Goal: Information Seeking & Learning: Learn about a topic

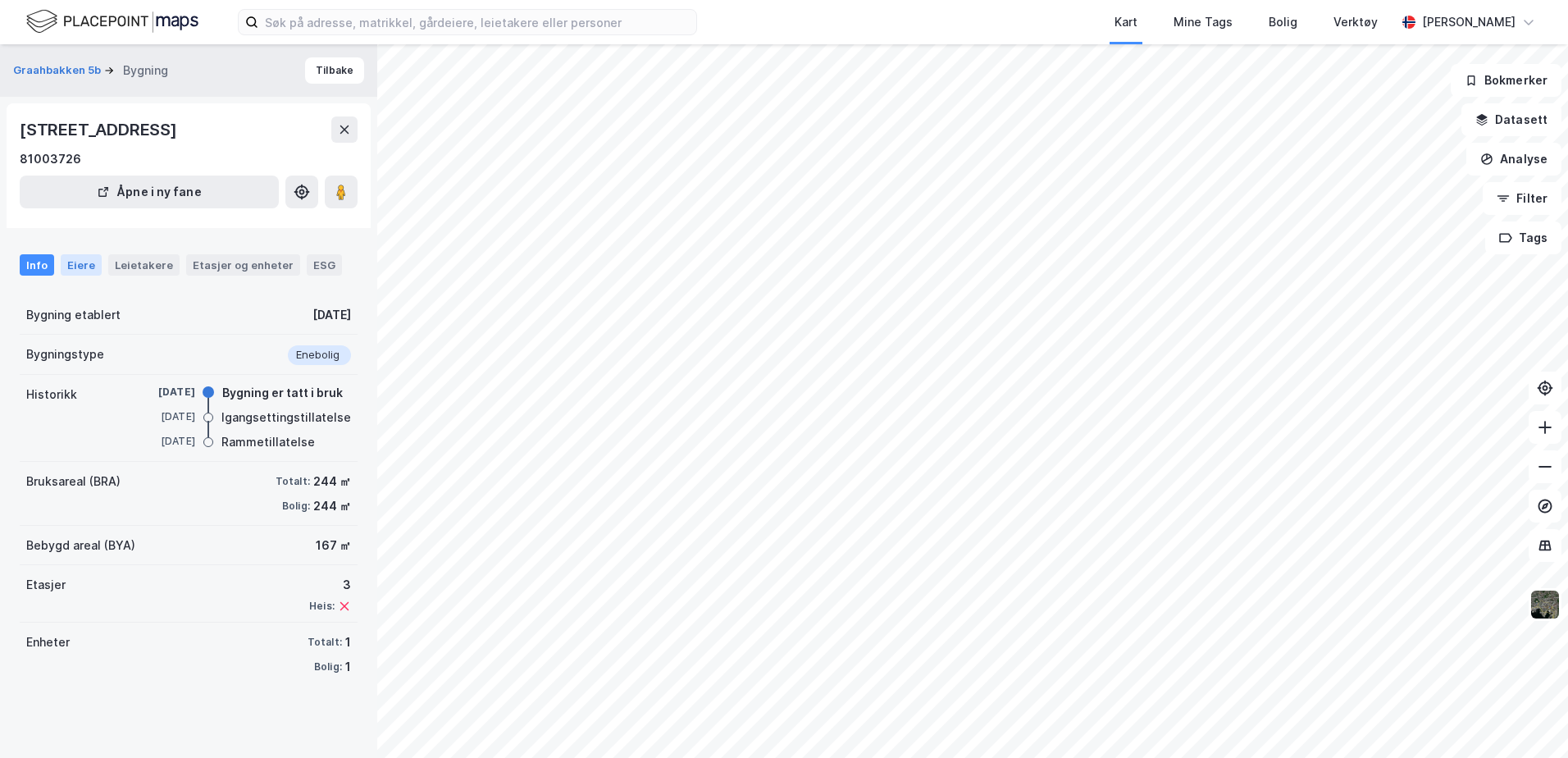
click at [68, 257] on div "Eiere" at bounding box center [80, 265] width 41 height 22
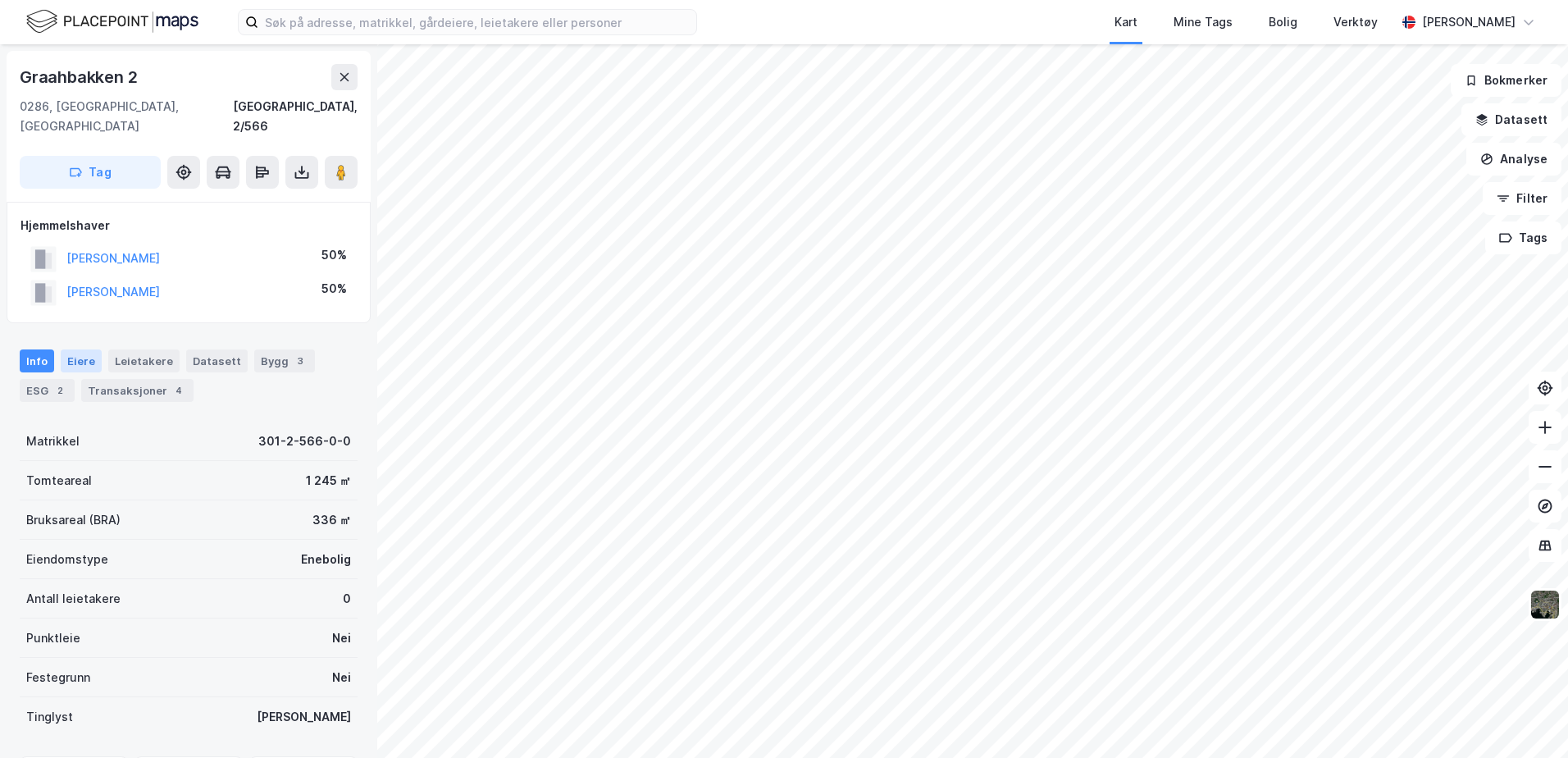
click at [79, 349] on div "Eiere" at bounding box center [80, 360] width 41 height 23
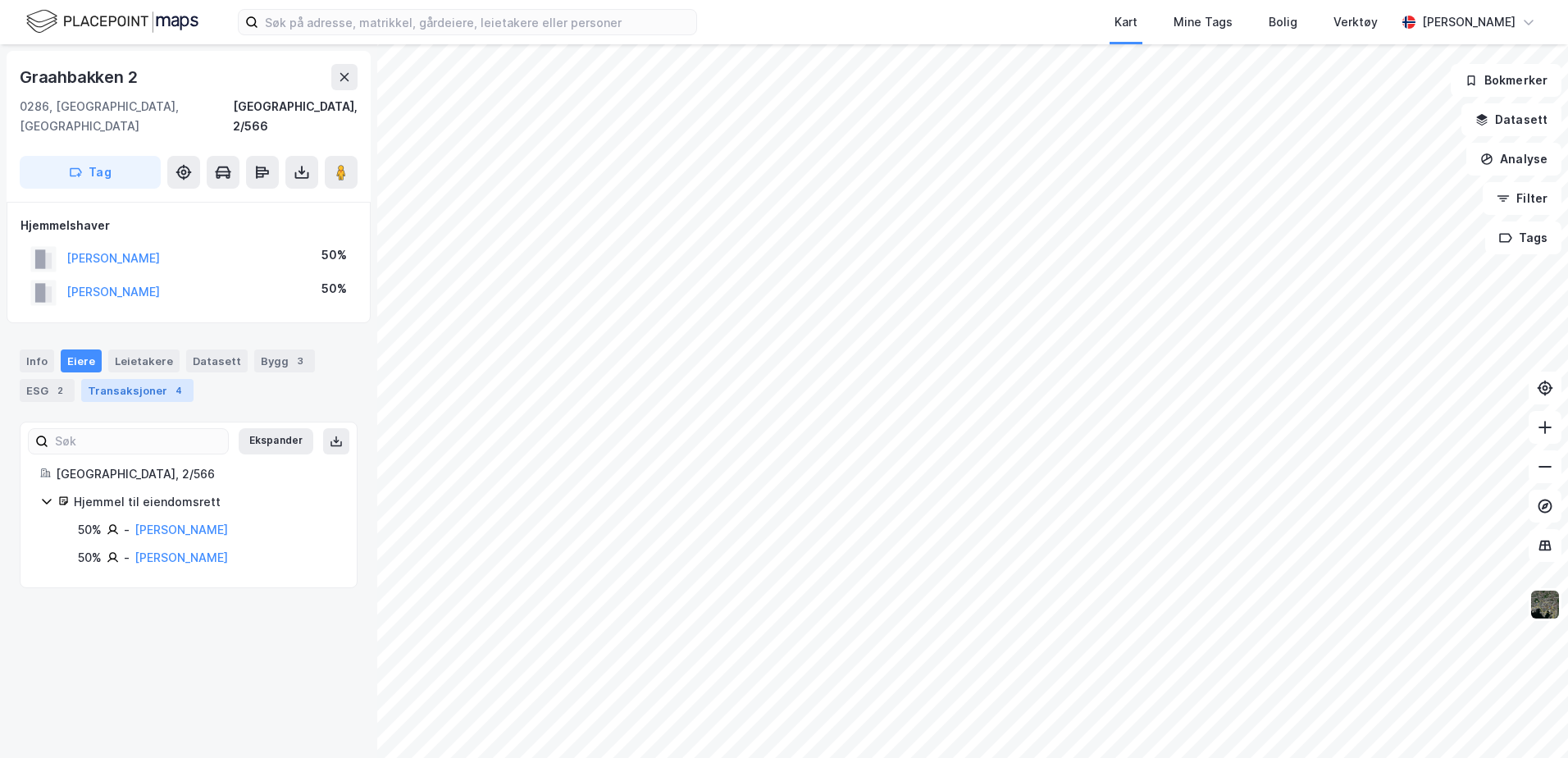
click at [128, 379] on div "Transaksjoner 4" at bounding box center [137, 390] width 112 height 23
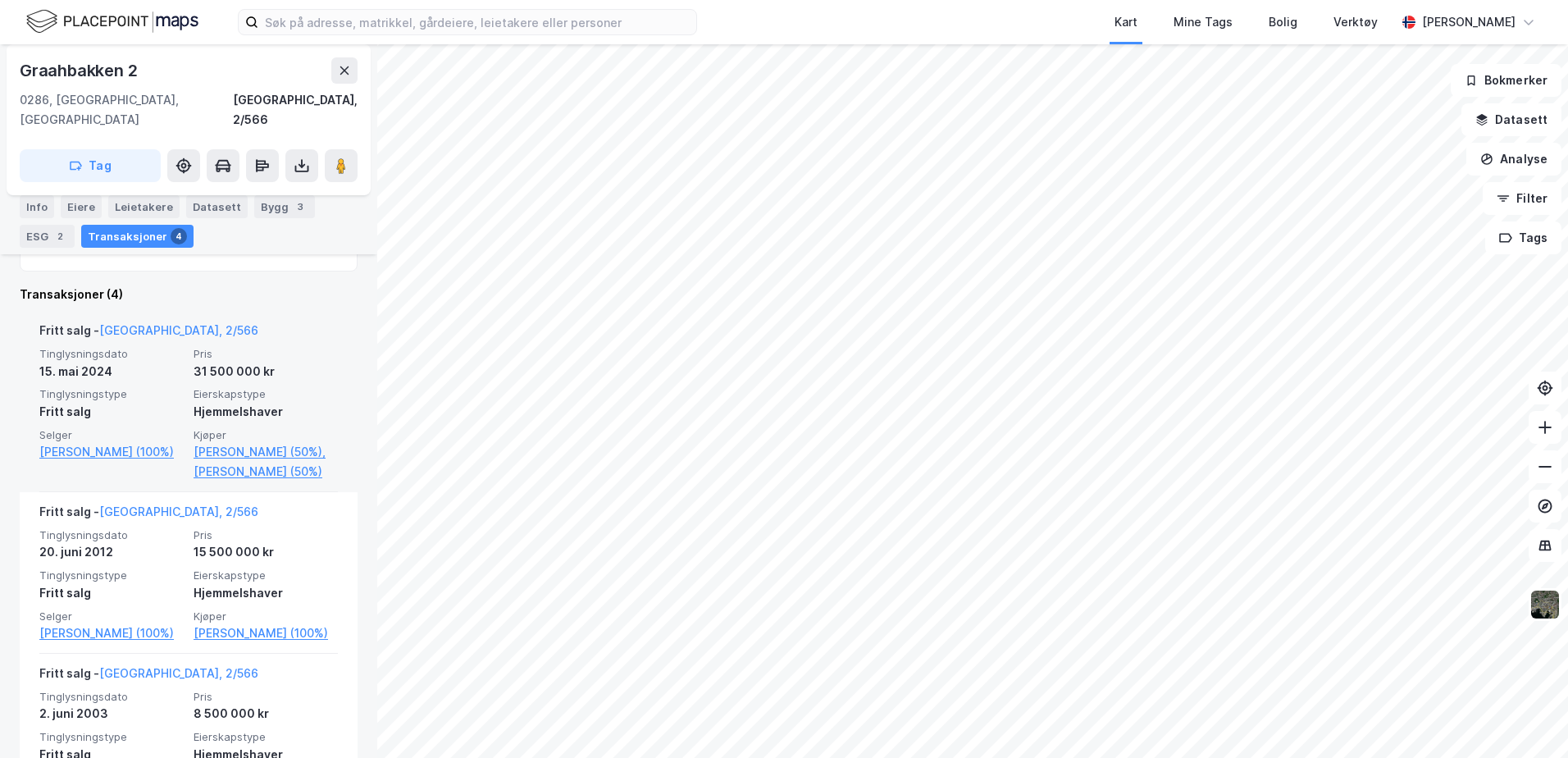
scroll to position [410, 0]
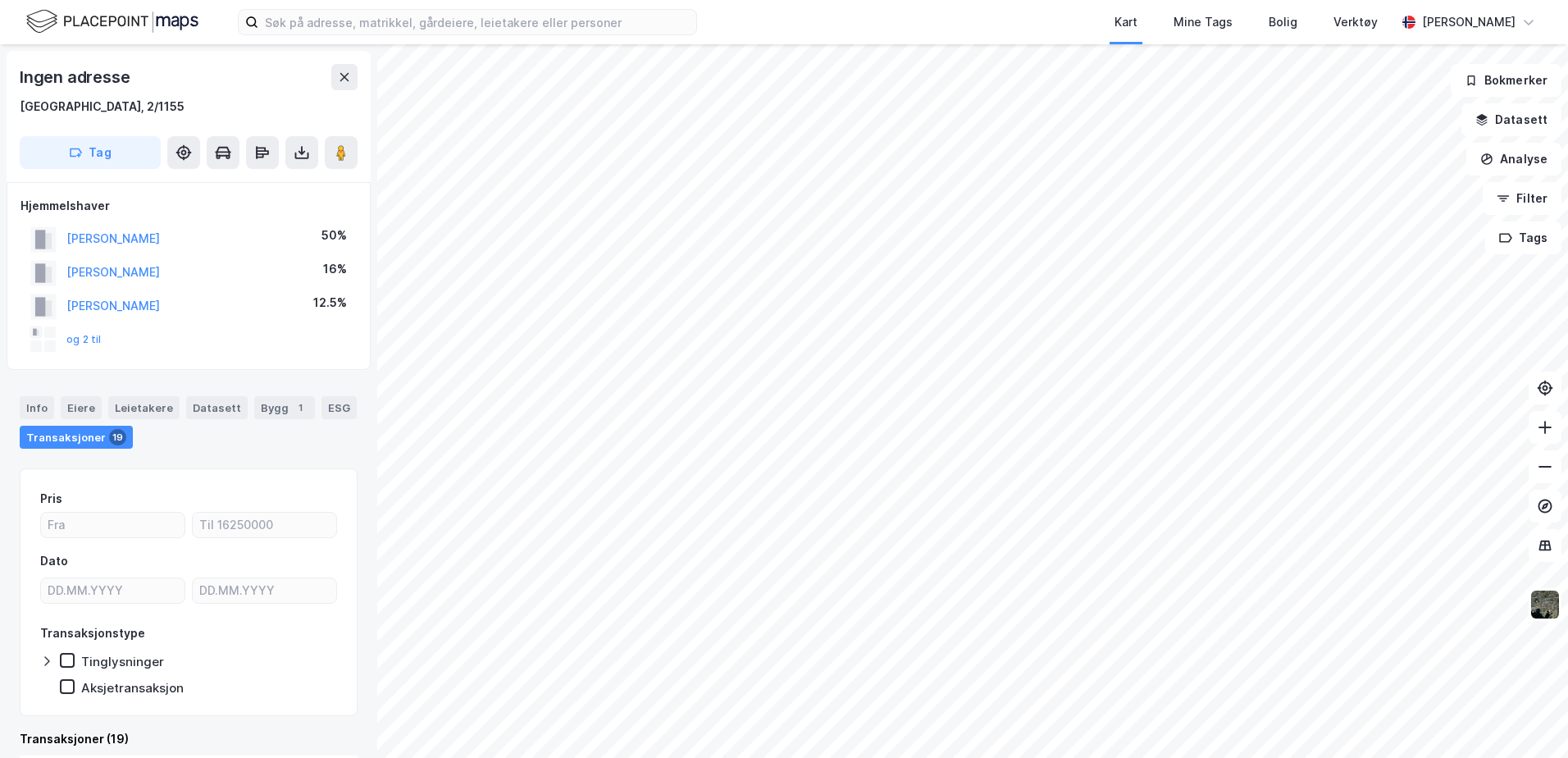
scroll to position [2, 0]
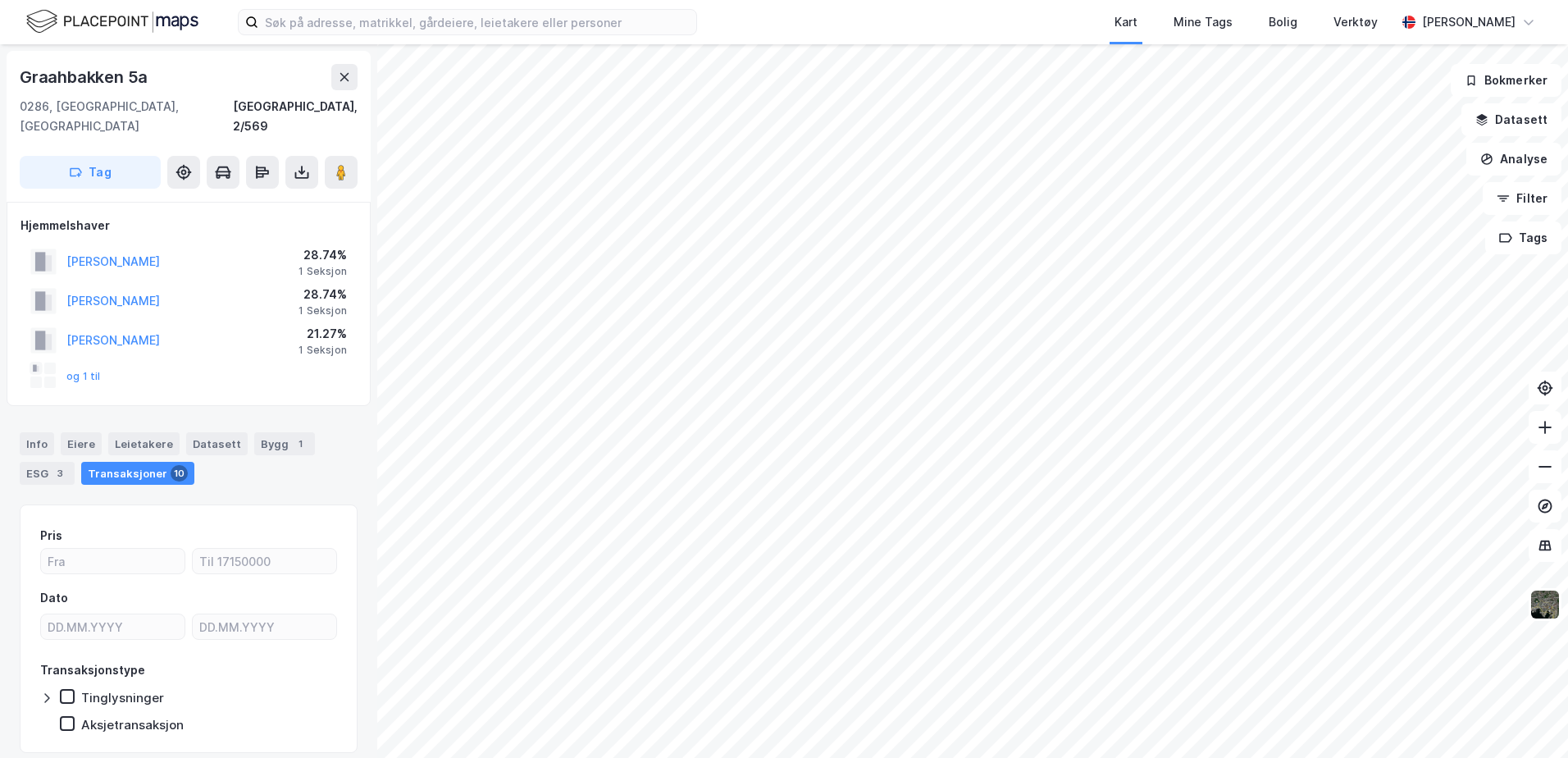
scroll to position [2, 0]
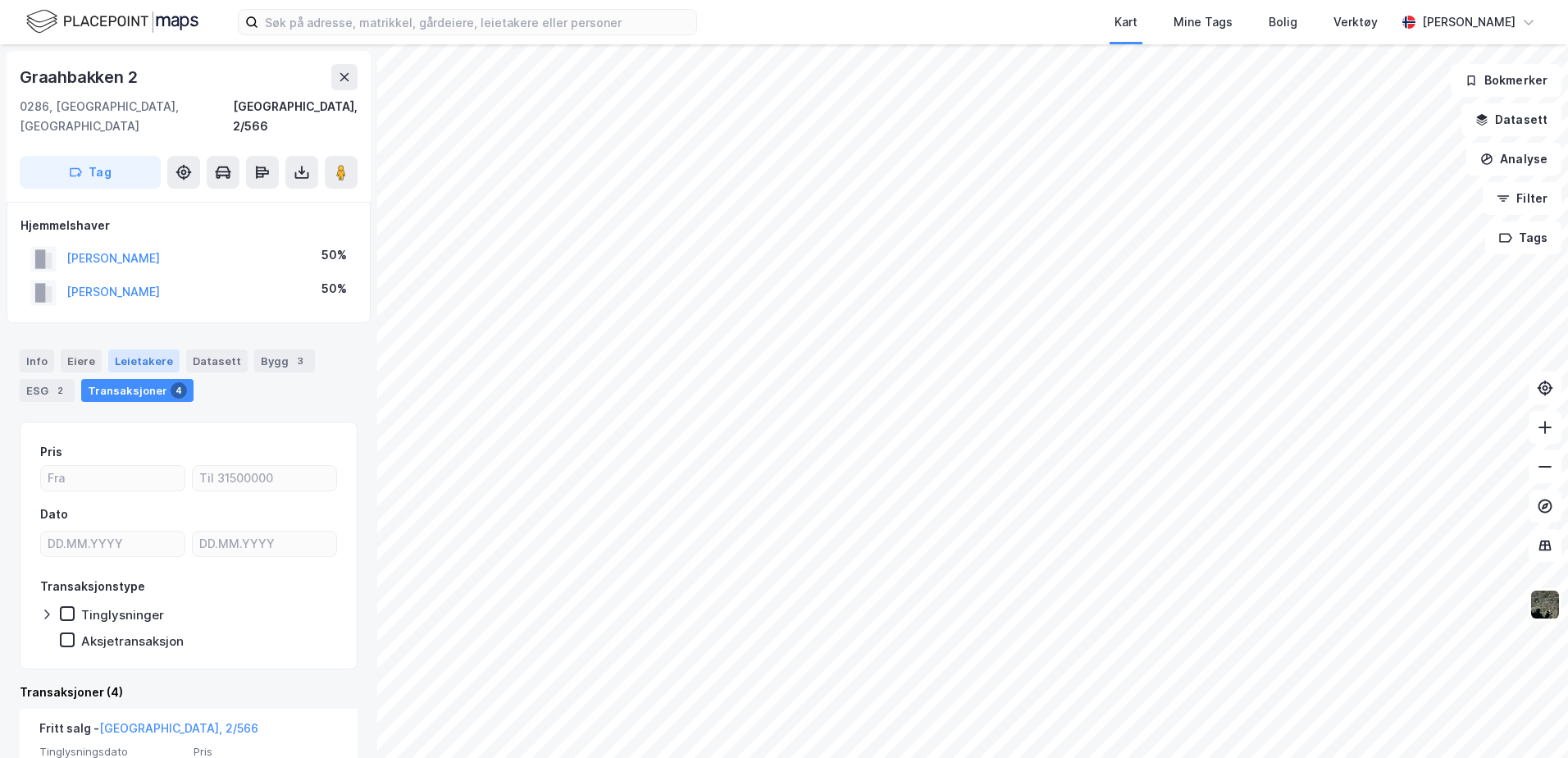
click at [148, 349] on div "Leietakere" at bounding box center [144, 360] width 71 height 23
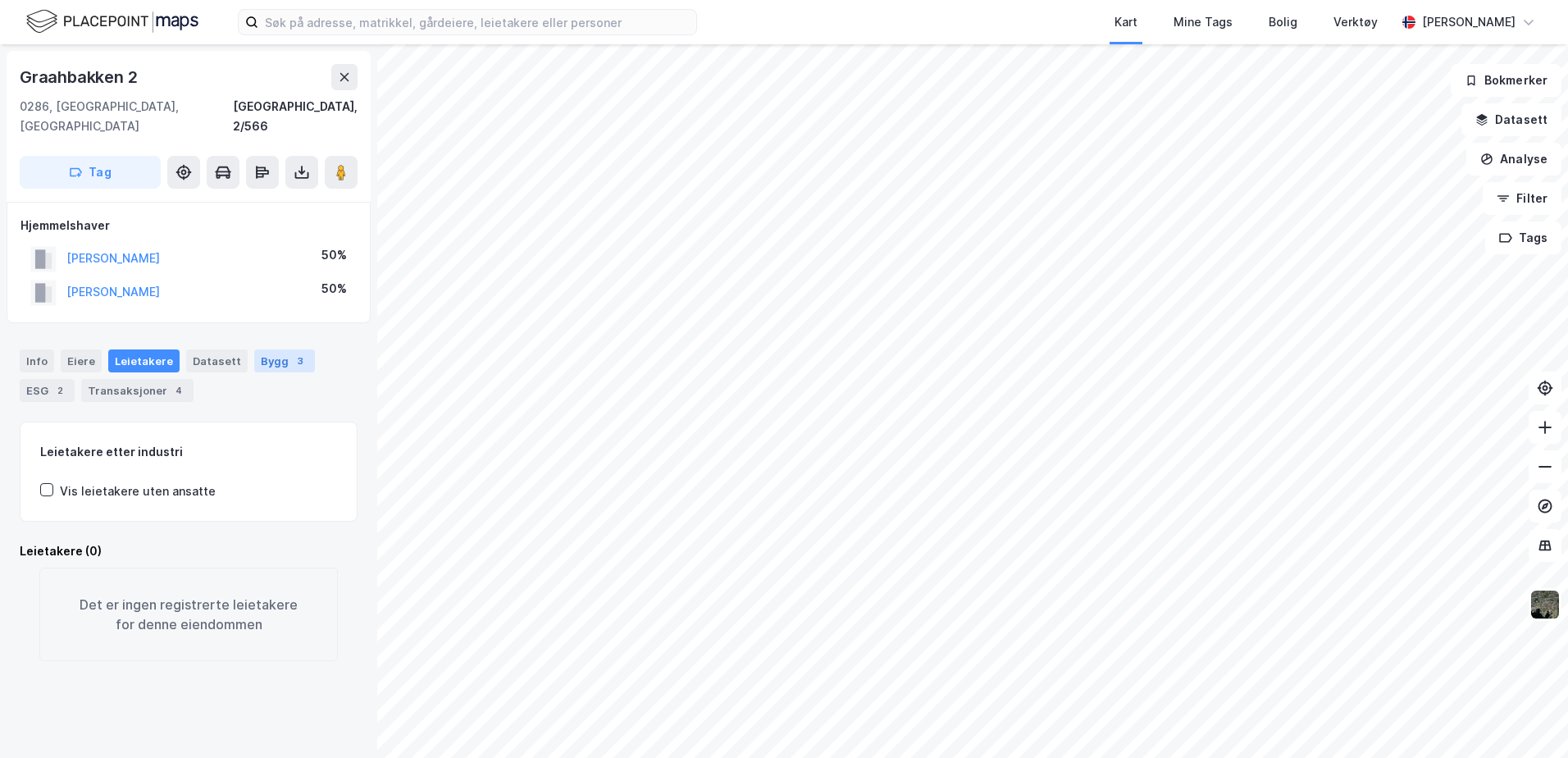
click at [292, 353] on div "3" at bounding box center [300, 361] width 16 height 16
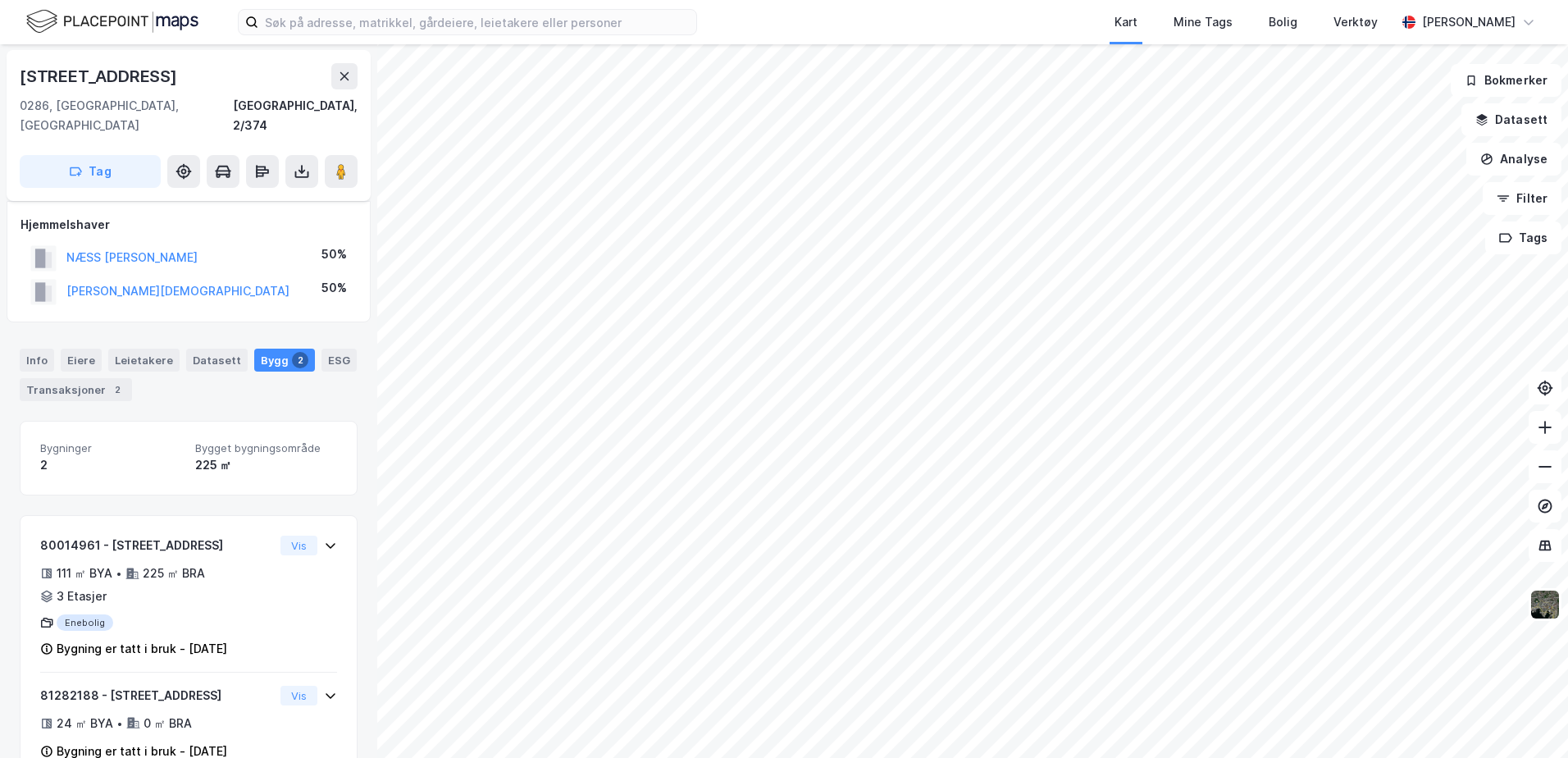
scroll to position [24, 0]
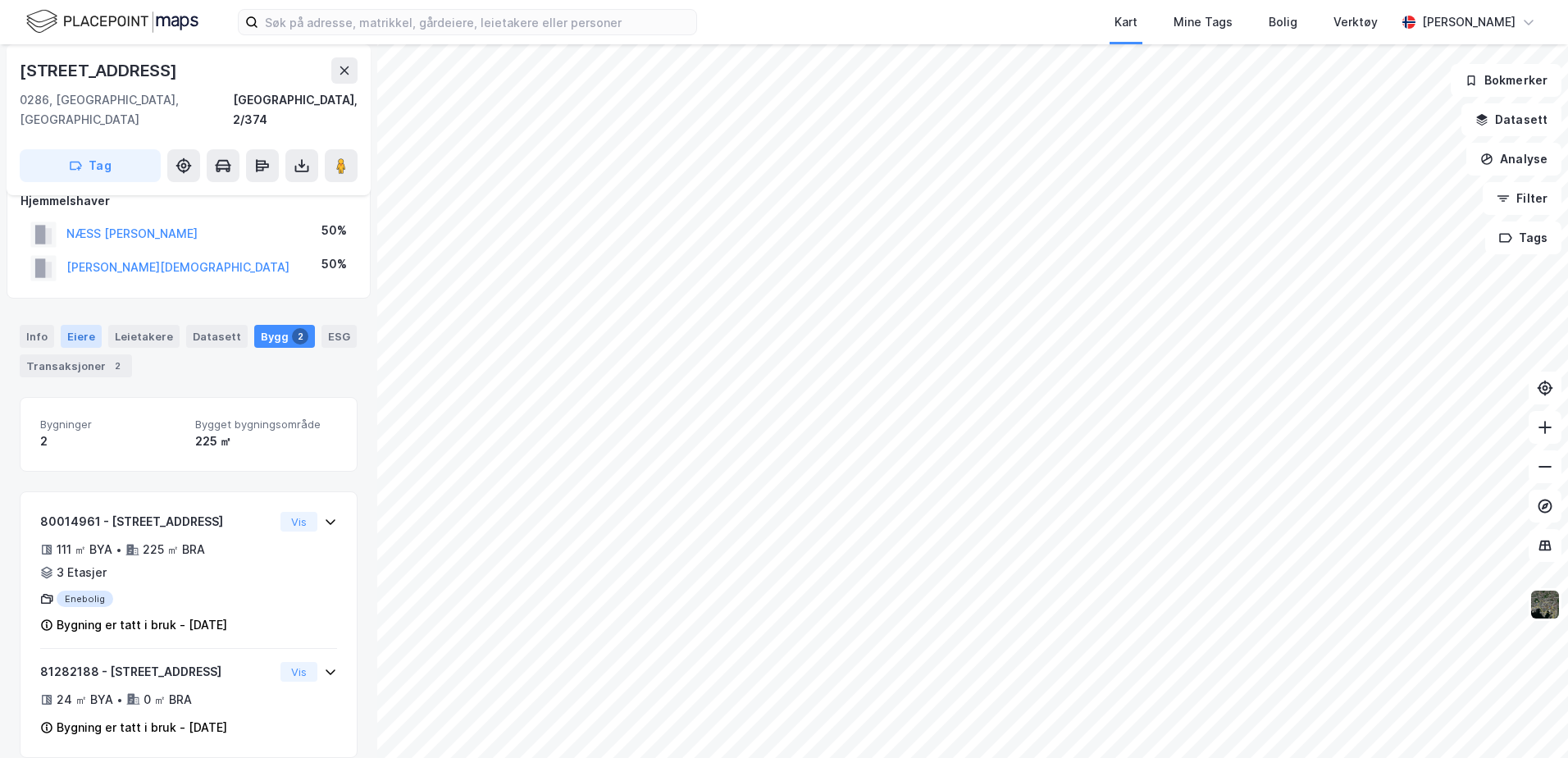
click at [72, 325] on div "Eiere" at bounding box center [80, 336] width 41 height 23
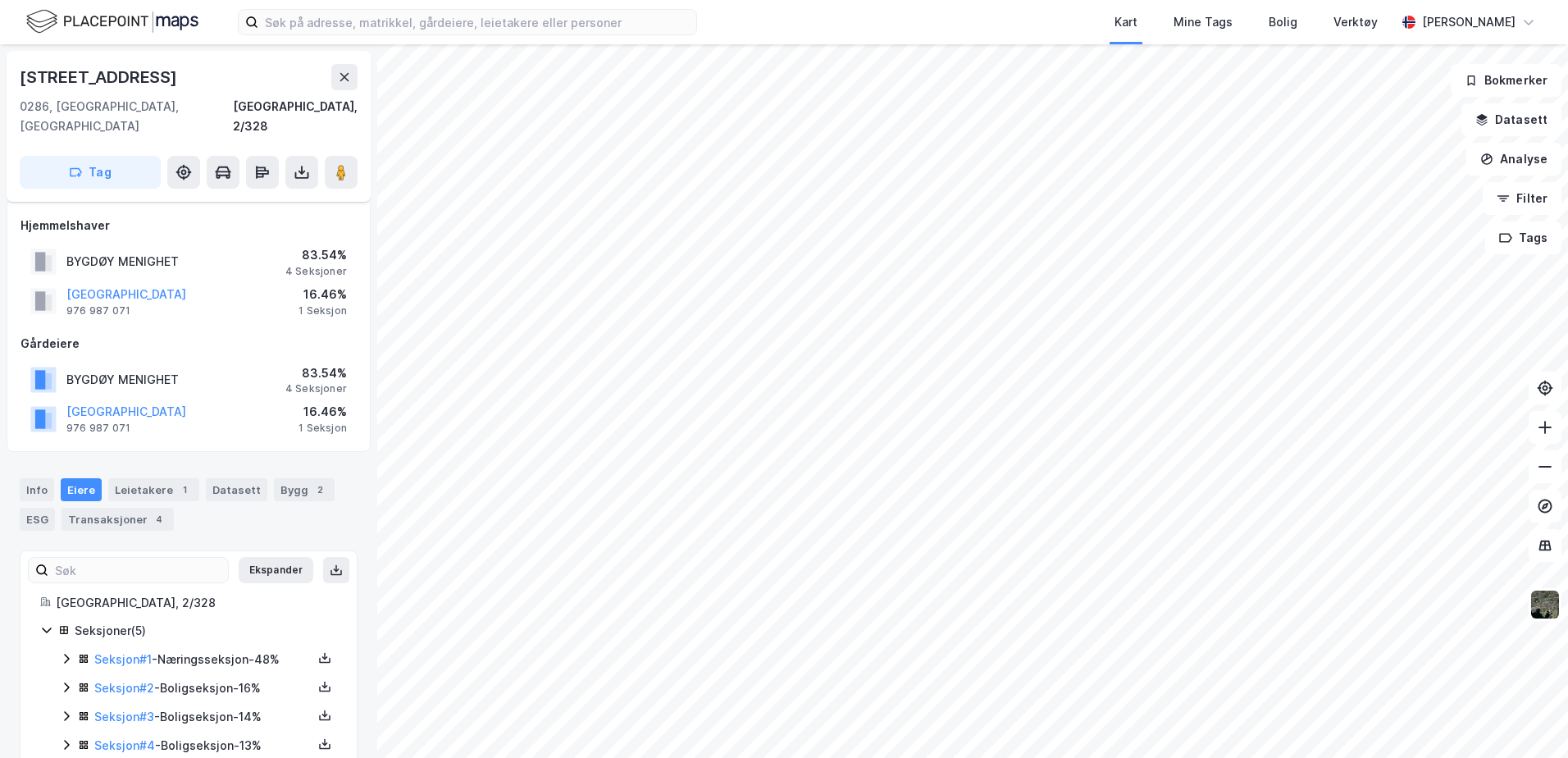
scroll to position [24, 0]
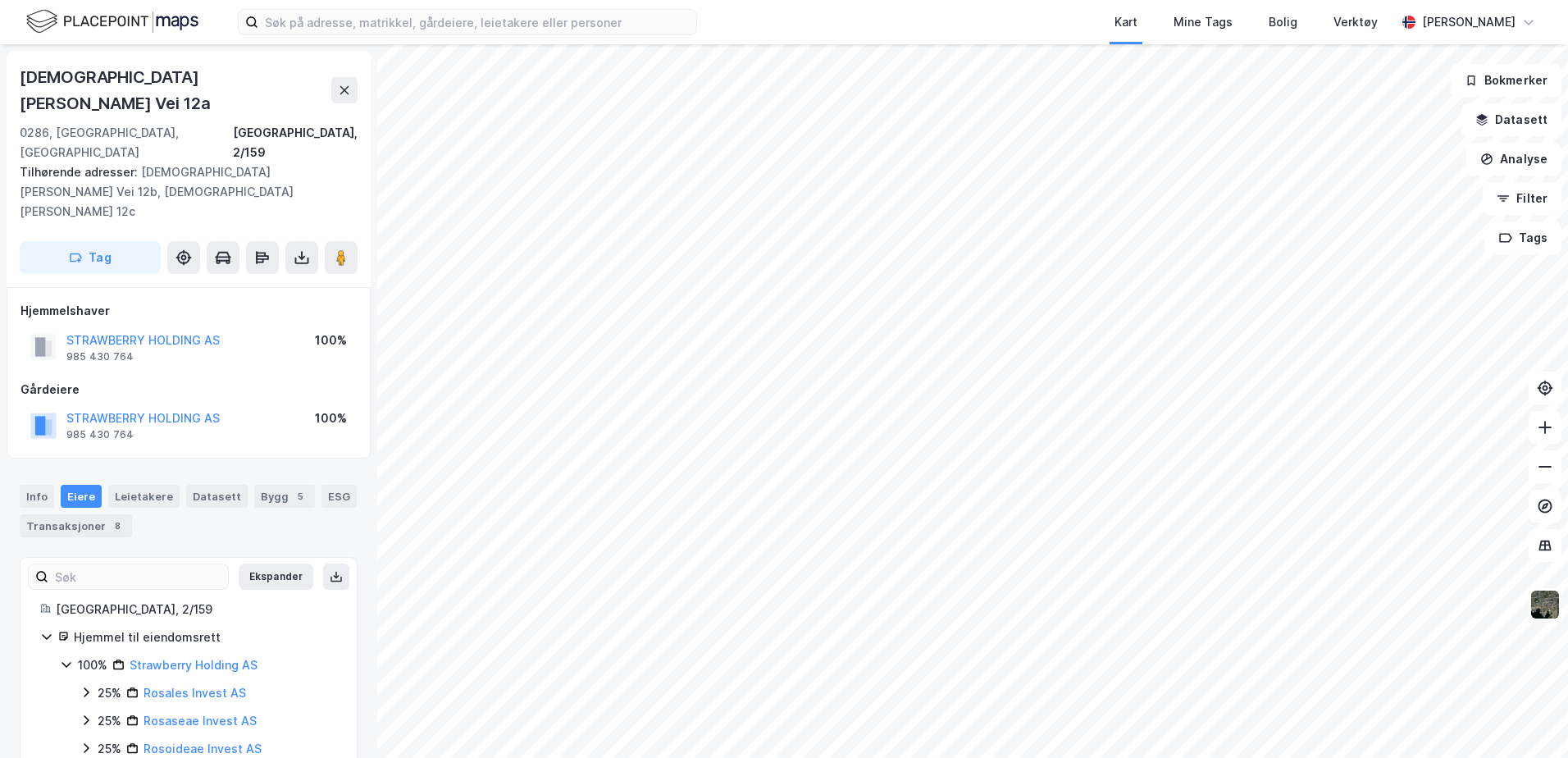
scroll to position [4, 0]
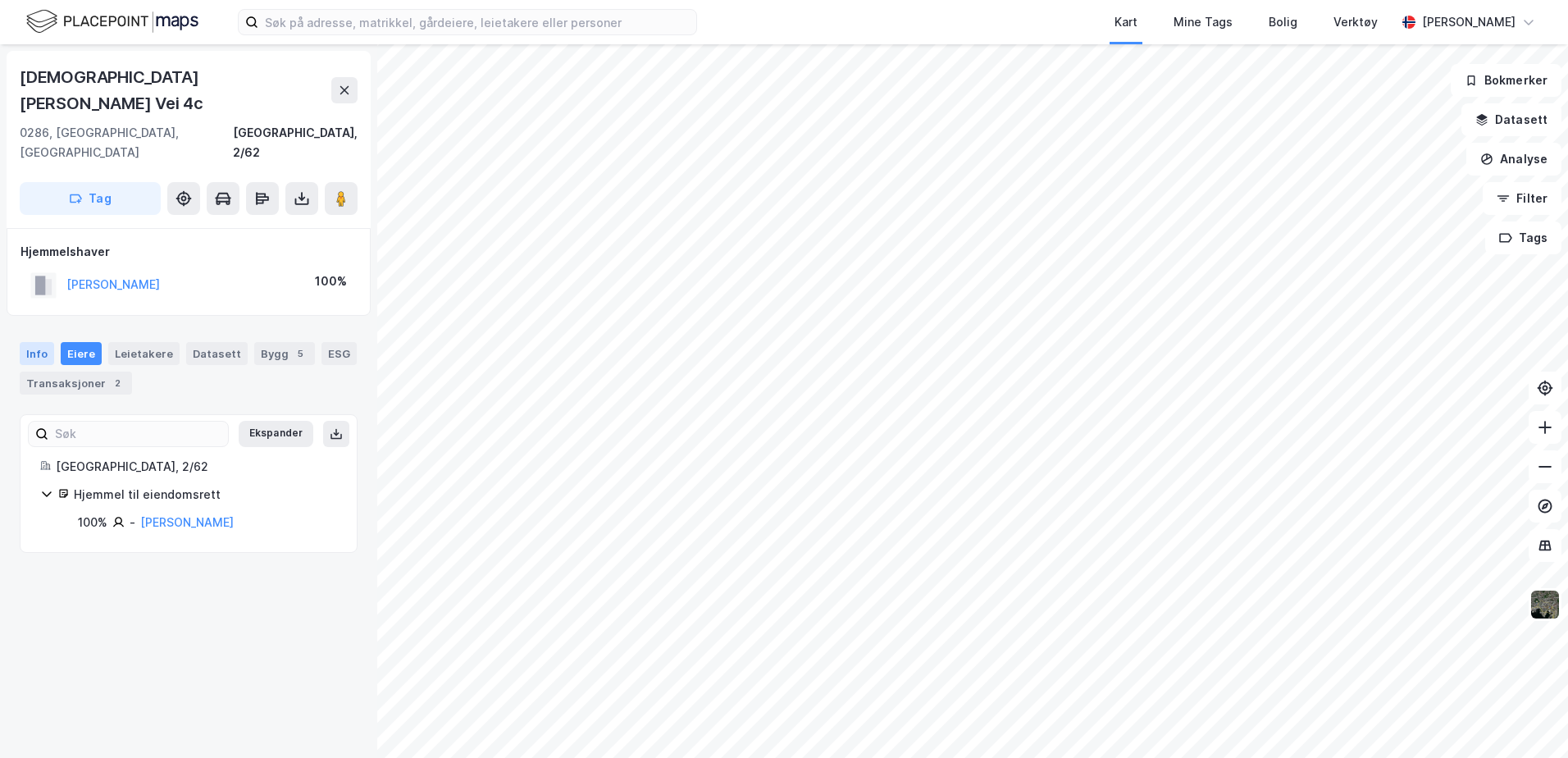
click at [30, 342] on div "Info" at bounding box center [37, 353] width 34 height 23
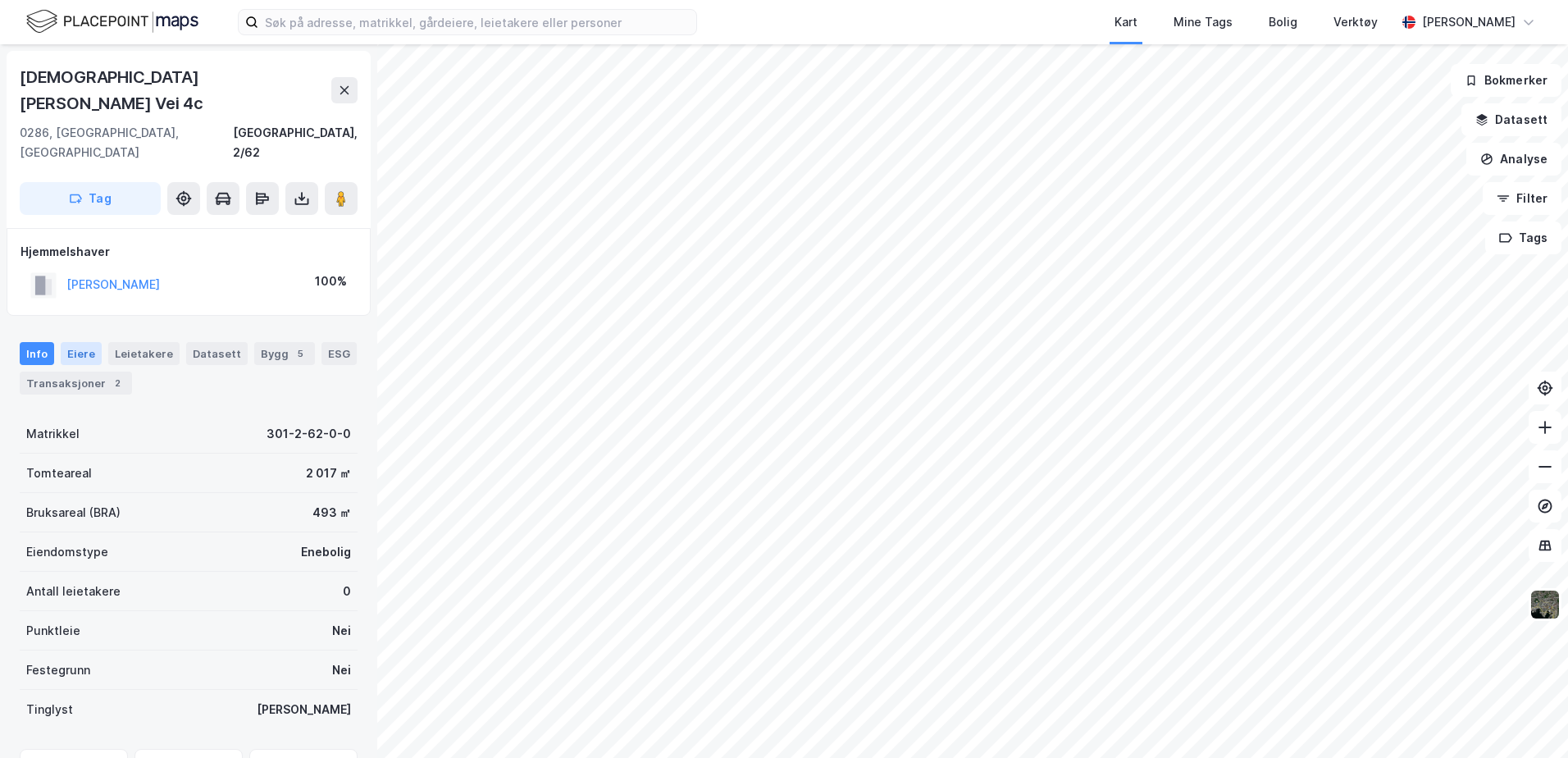
click at [77, 342] on div "Eiere" at bounding box center [80, 353] width 41 height 23
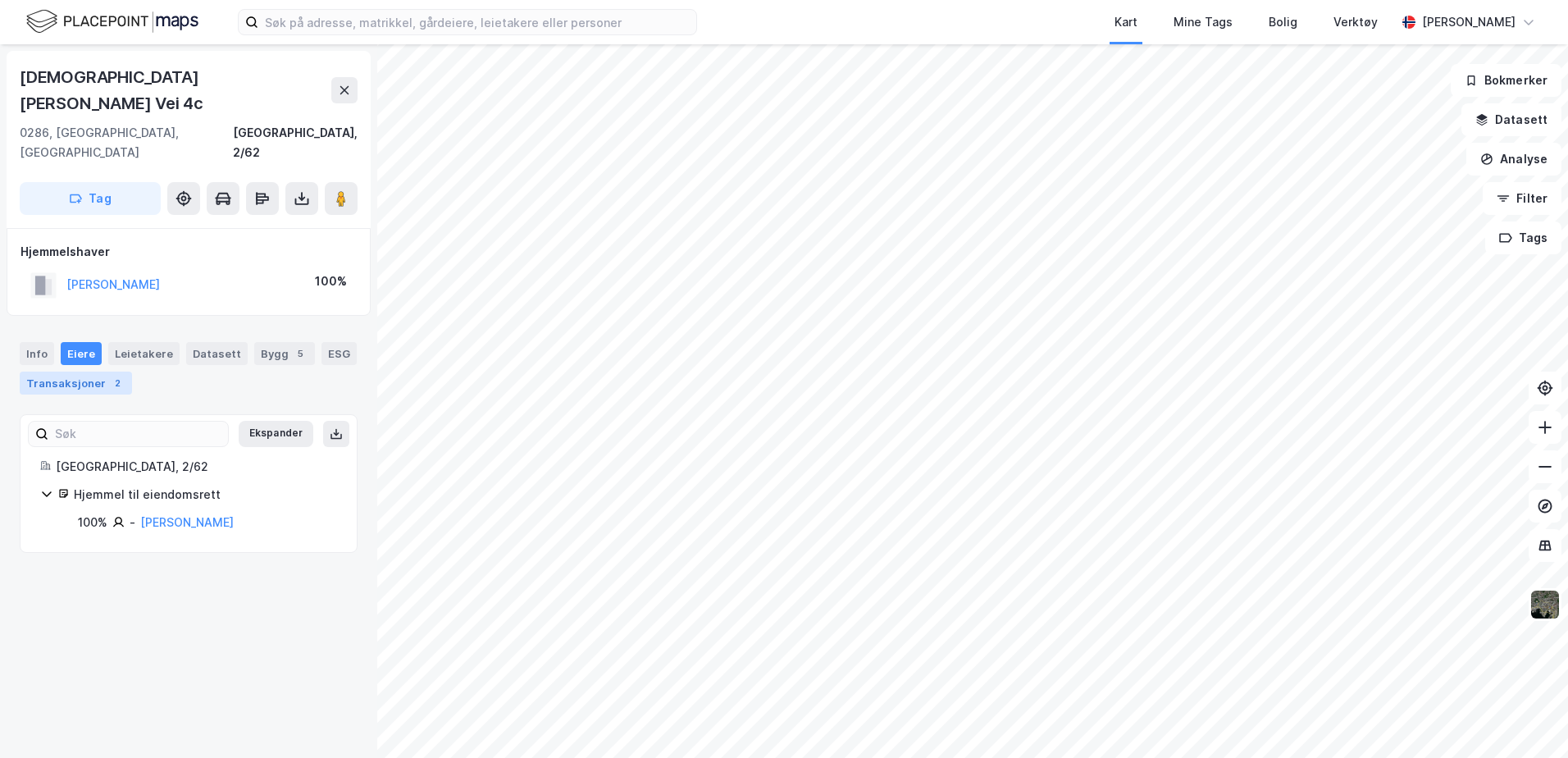
click at [52, 372] on div "Transaksjoner 2" at bounding box center [76, 383] width 112 height 23
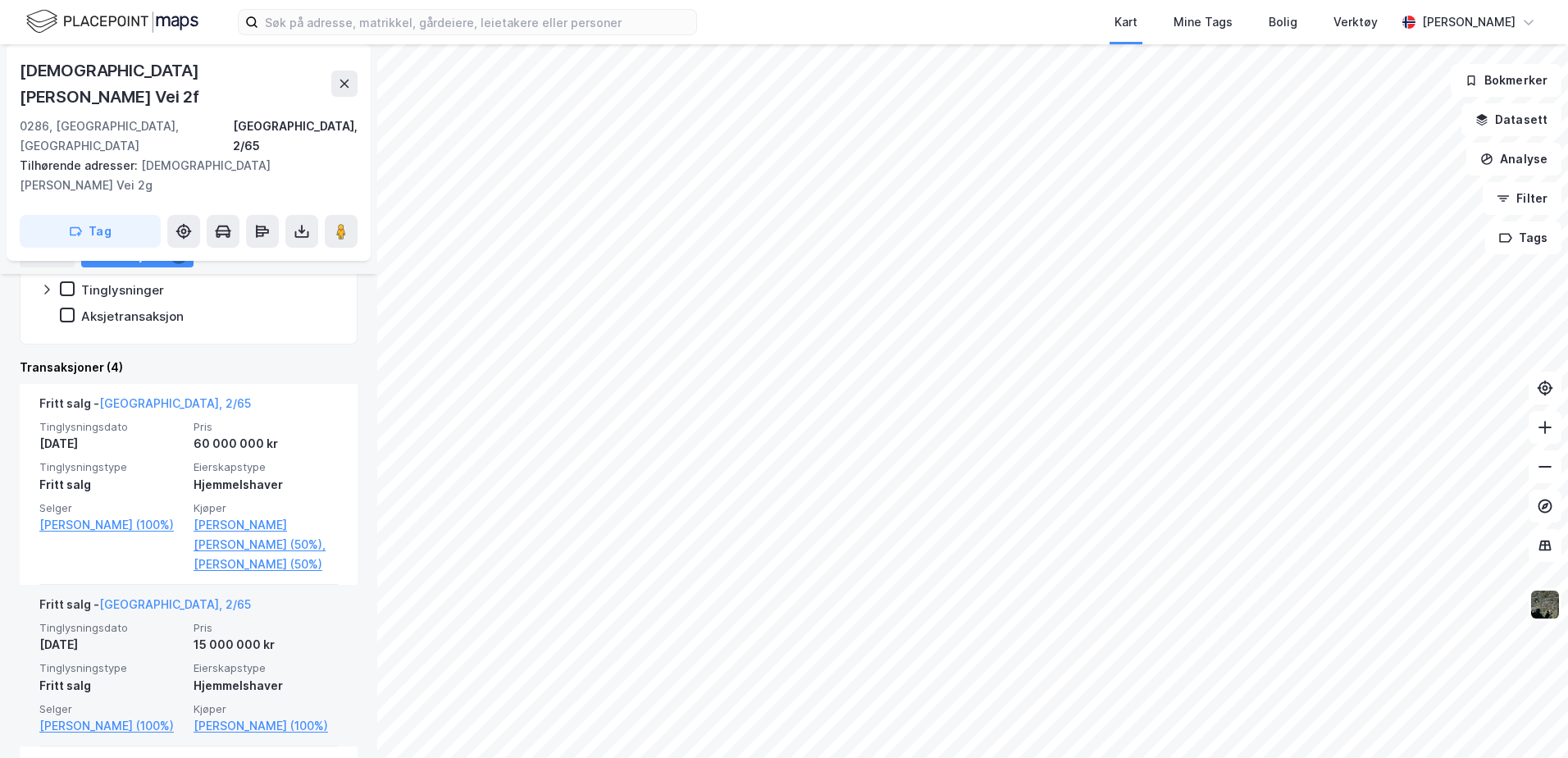
scroll to position [410, 0]
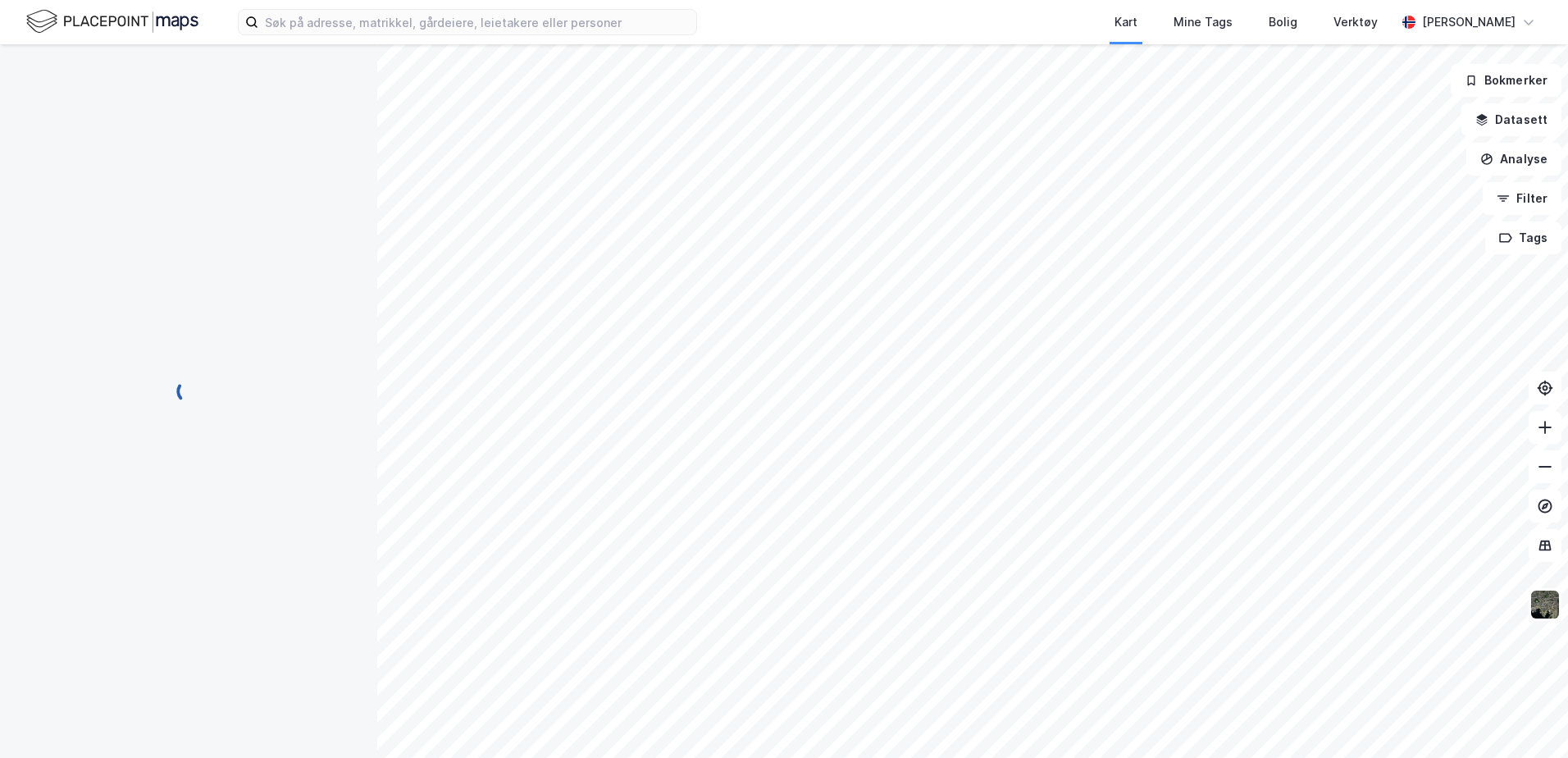
scroll to position [2, 0]
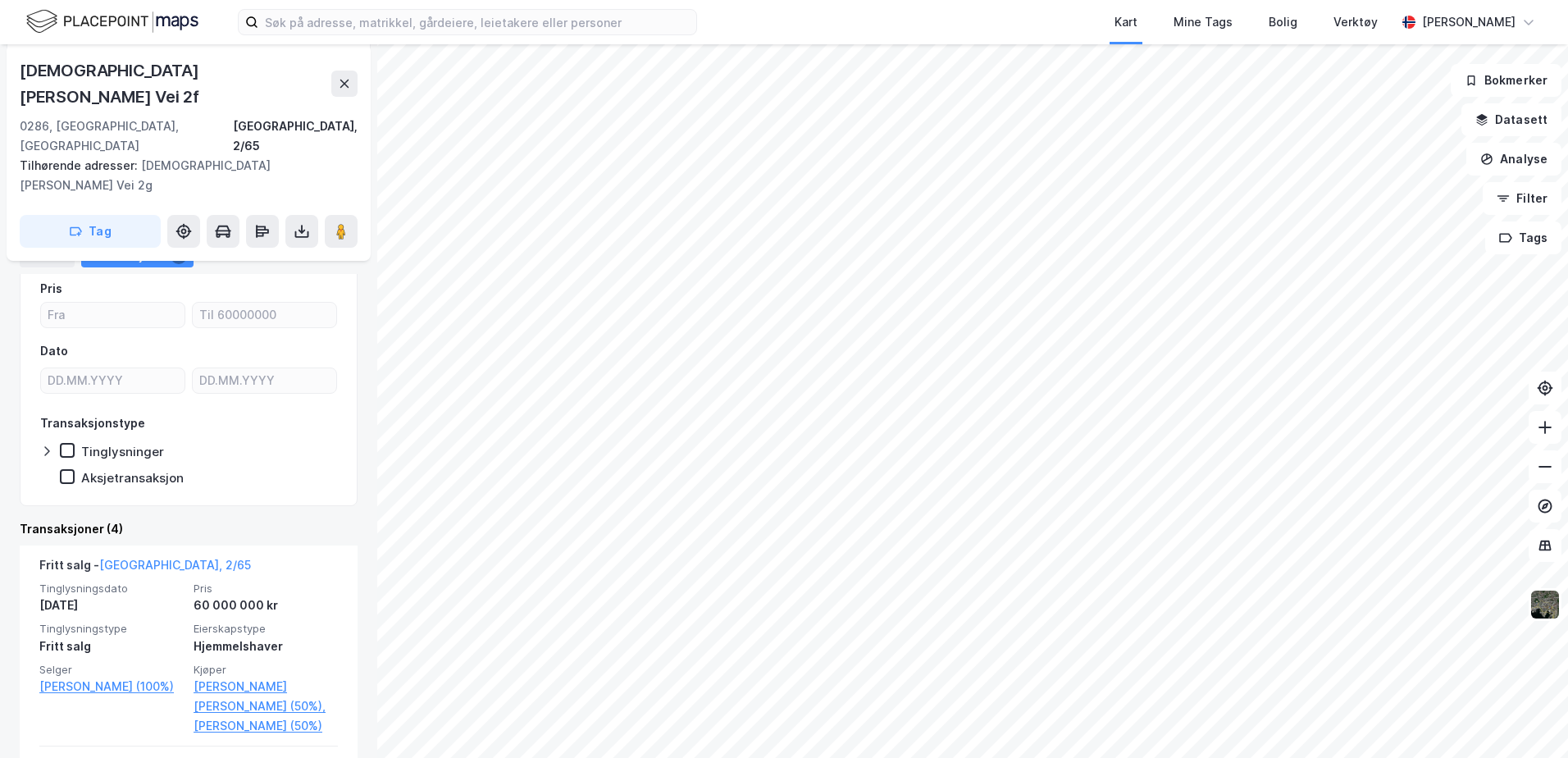
scroll to position [246, 0]
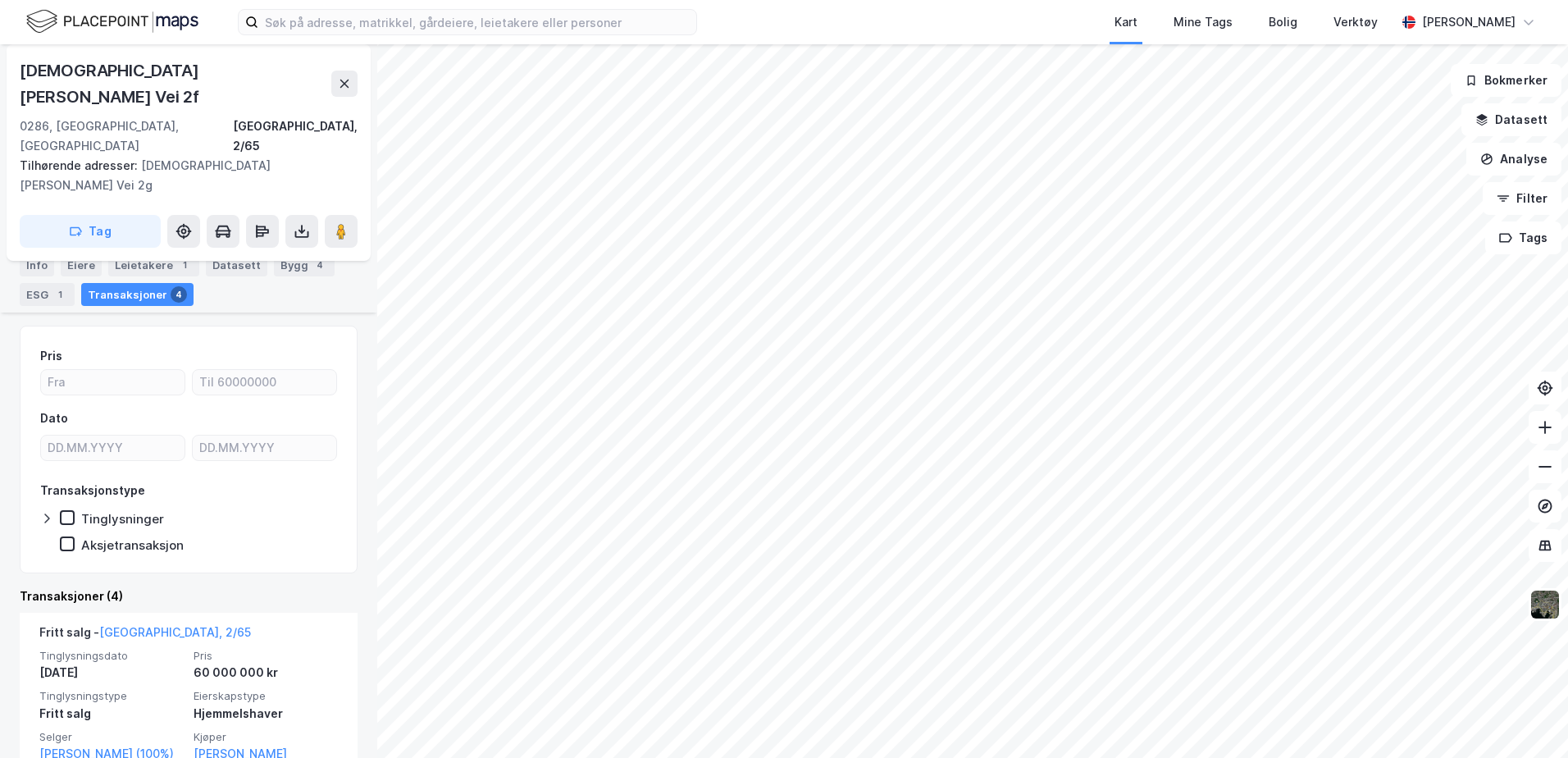
scroll to position [164, 0]
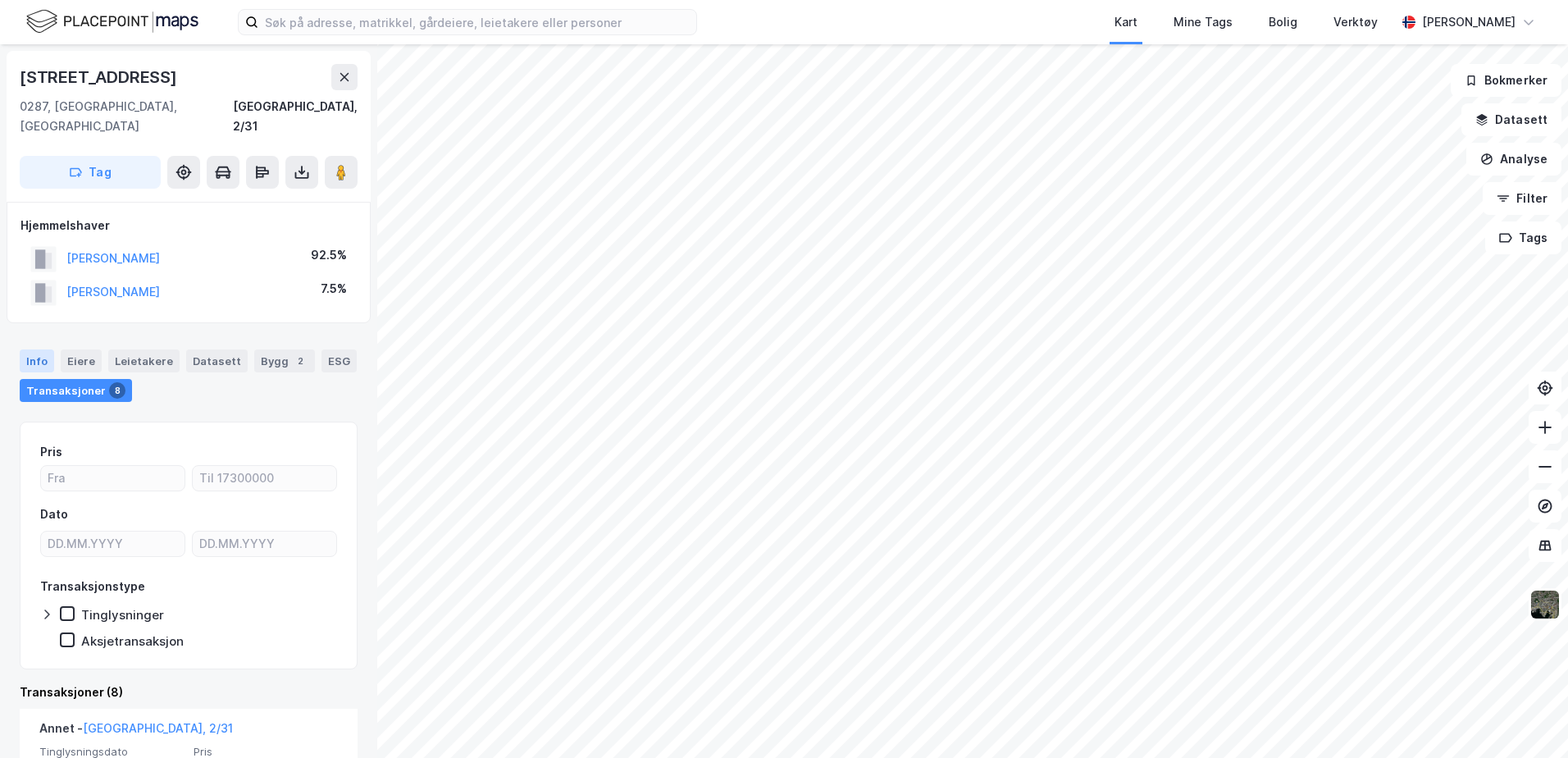
click at [50, 349] on div "Info" at bounding box center [37, 360] width 34 height 23
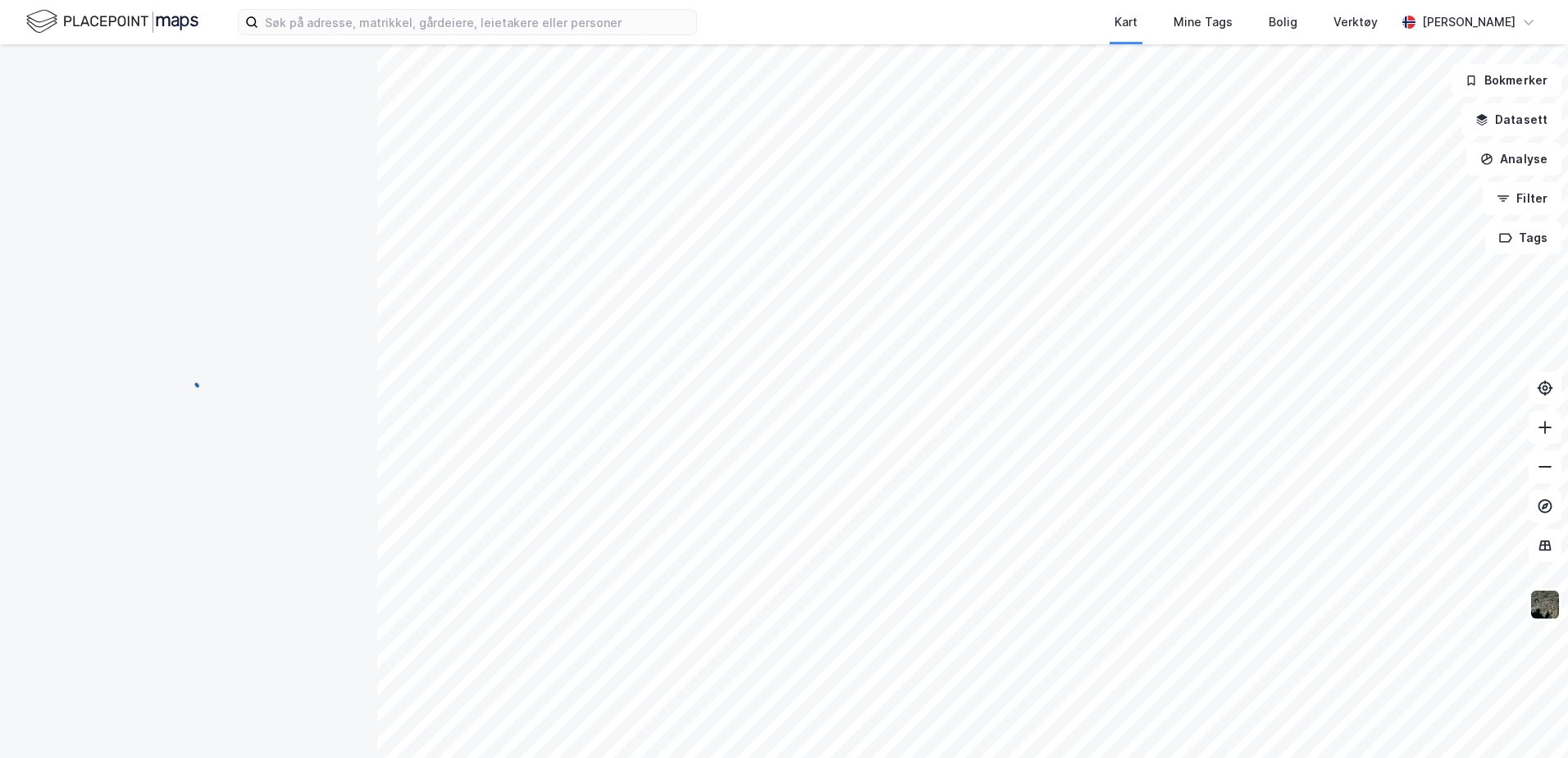
scroll to position [2, 0]
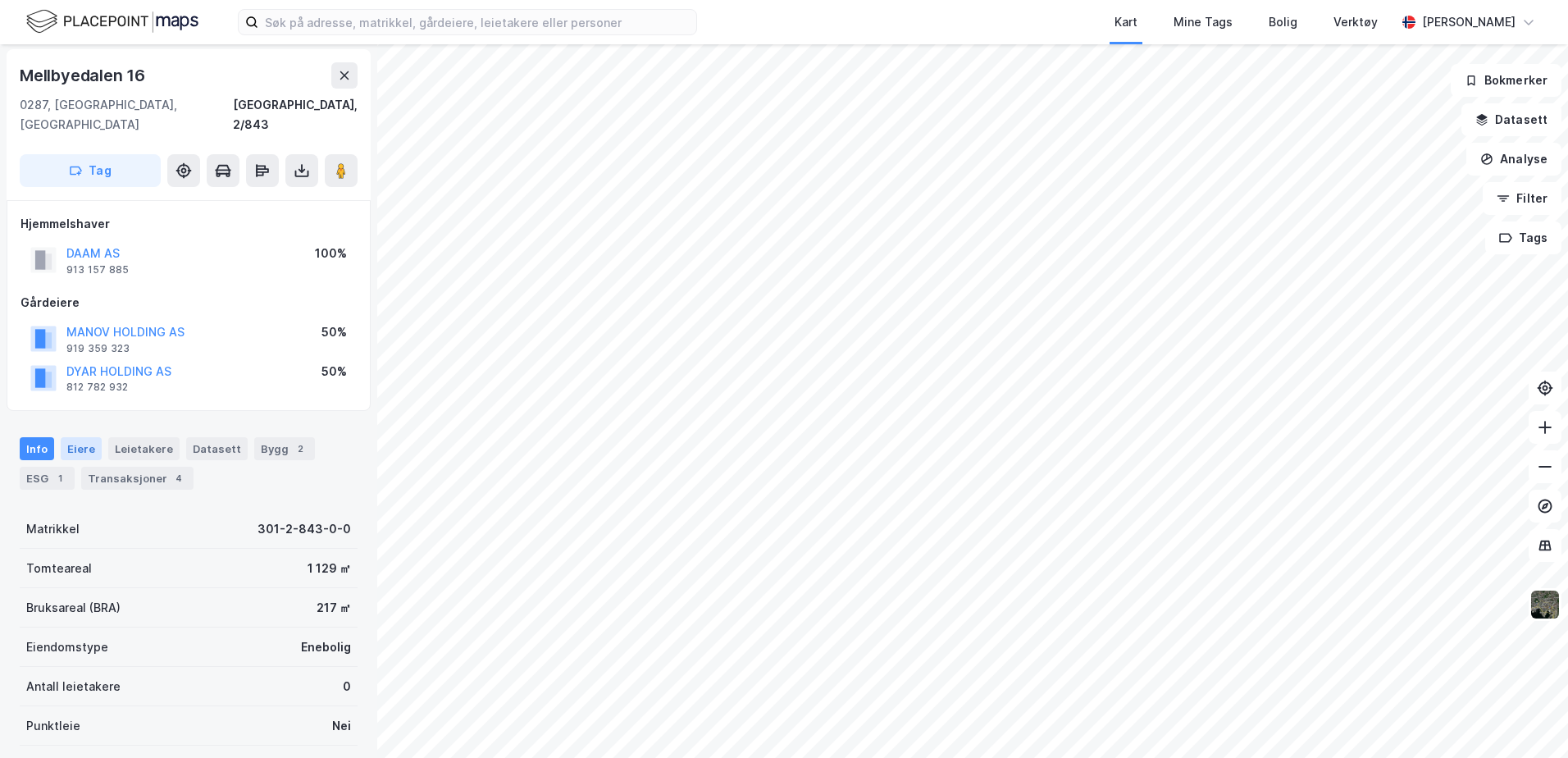
click at [81, 437] on div "Eiere" at bounding box center [80, 448] width 41 height 23
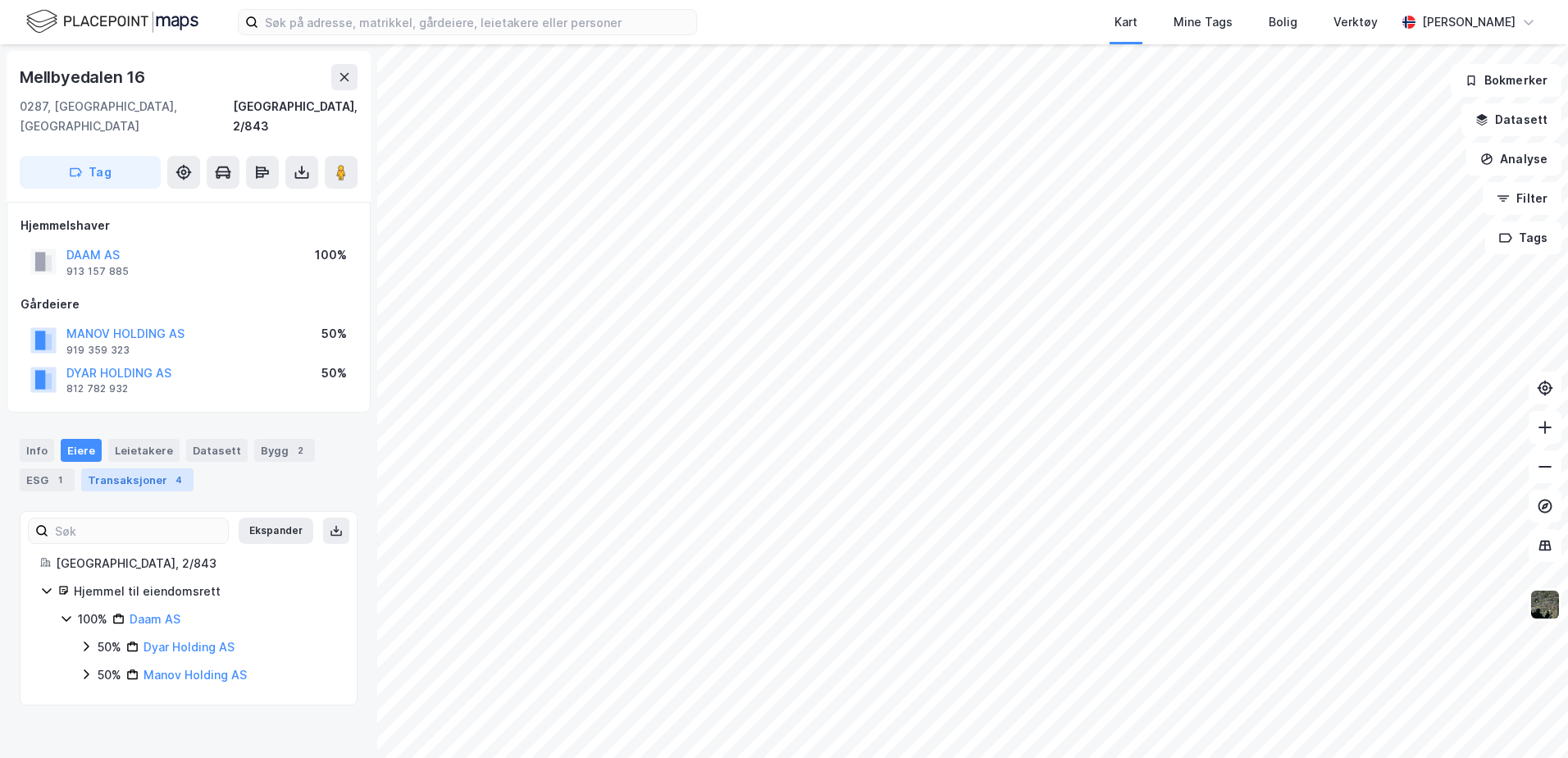
click at [112, 468] on div "Transaksjoner 4" at bounding box center [137, 479] width 112 height 23
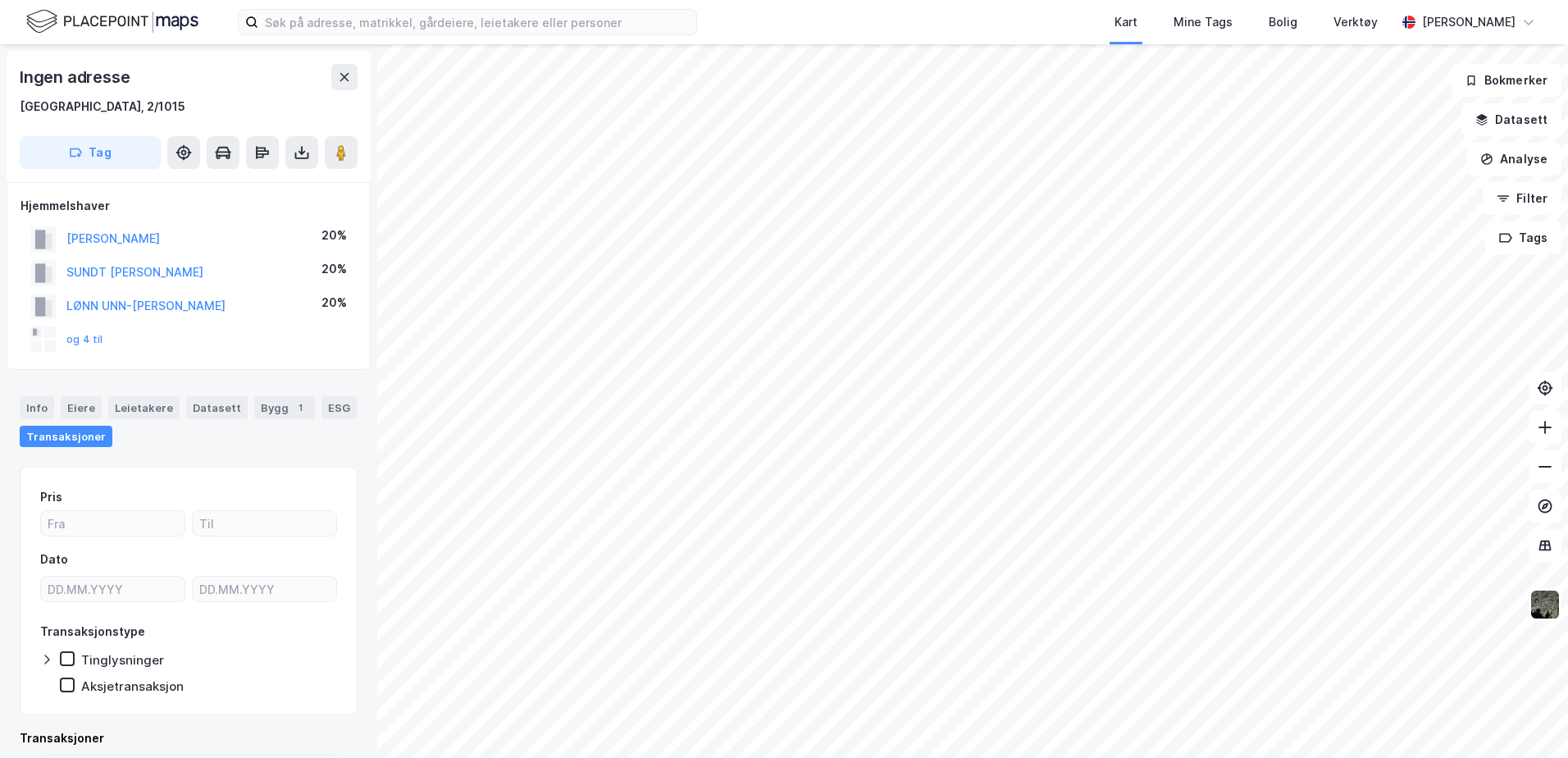
scroll to position [2, 0]
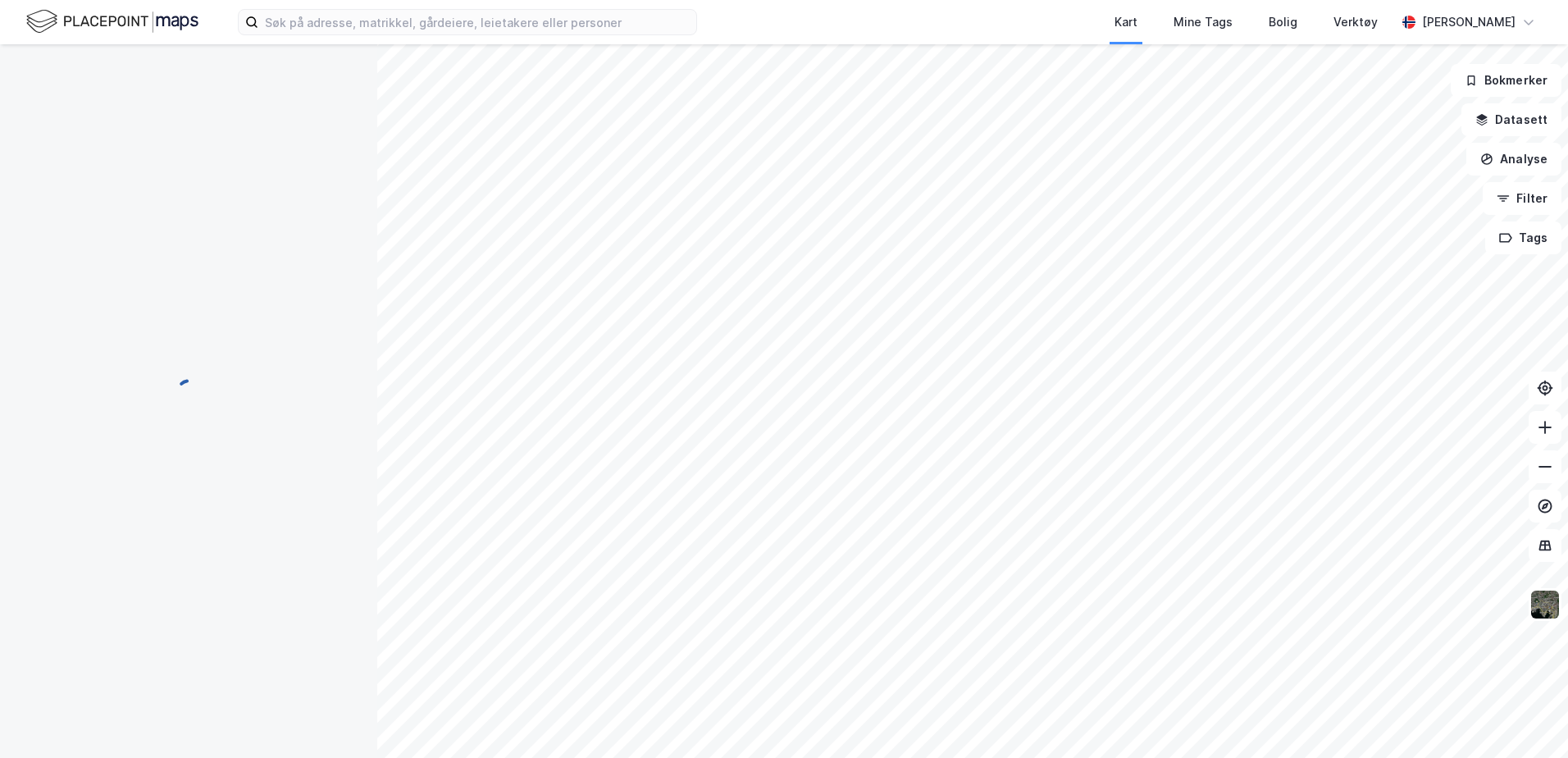
scroll to position [2, 0]
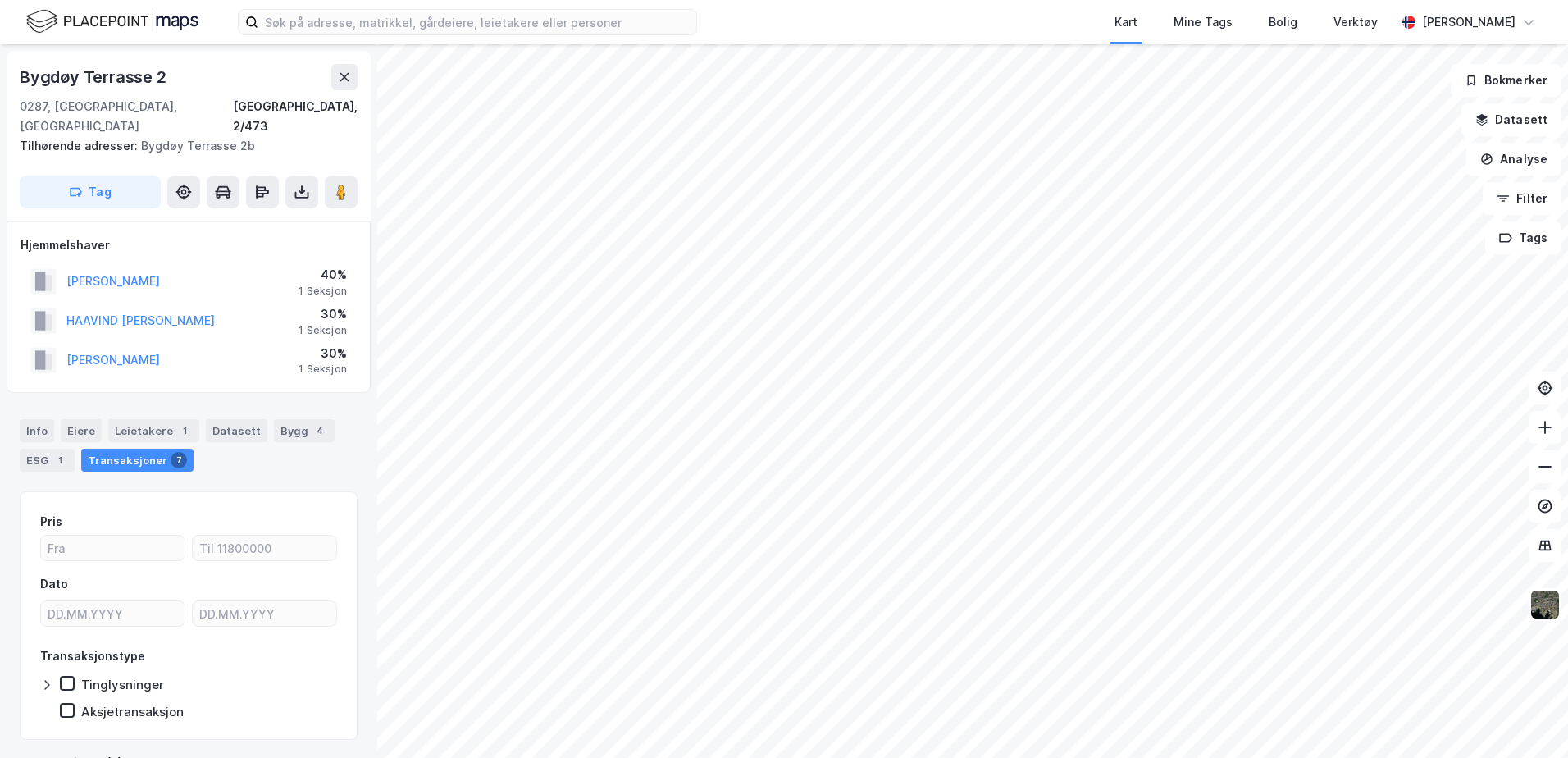
scroll to position [2, 0]
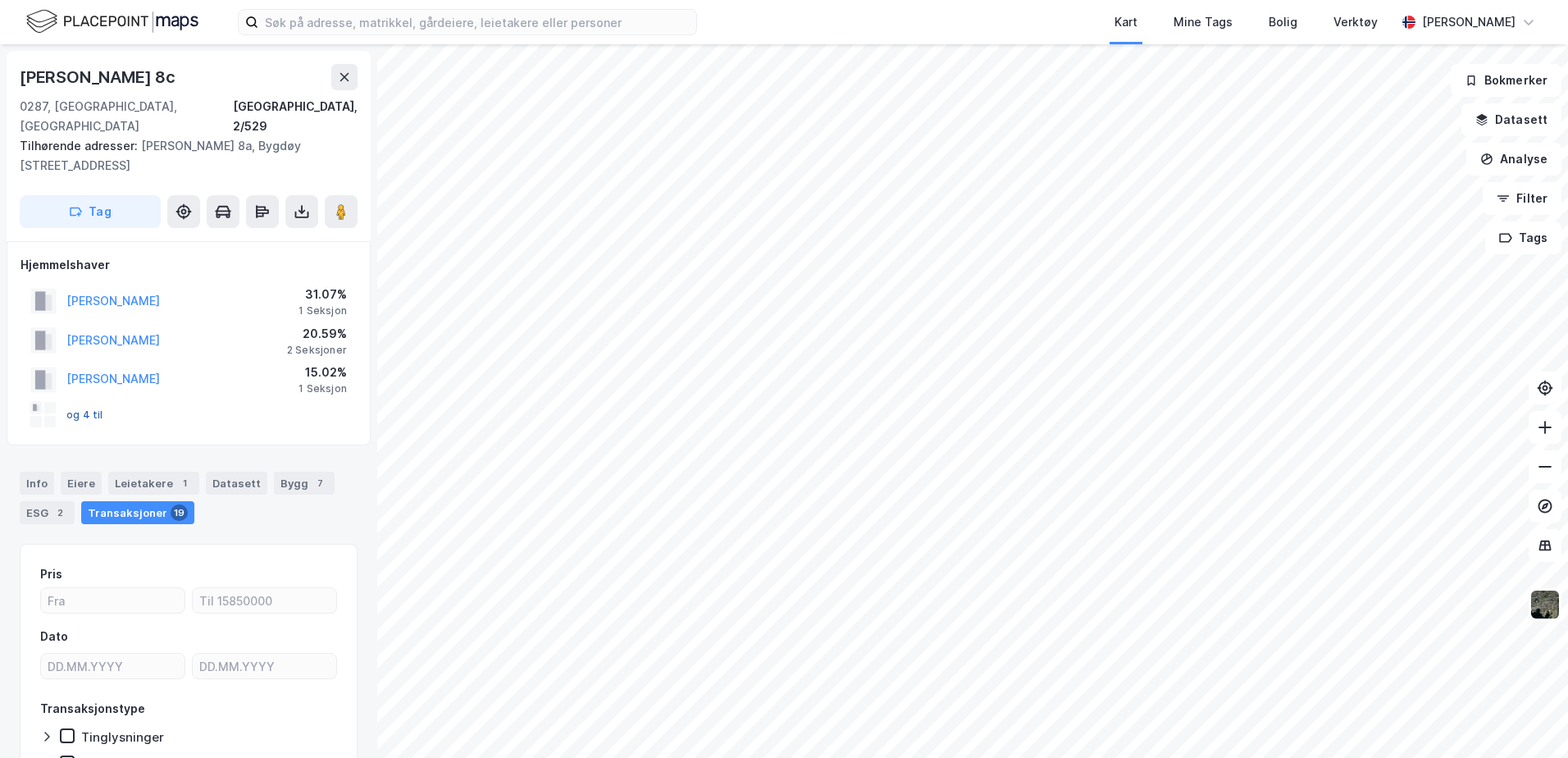
click at [0, 0] on button "og 4 til" at bounding box center [0, 0] width 0 height 0
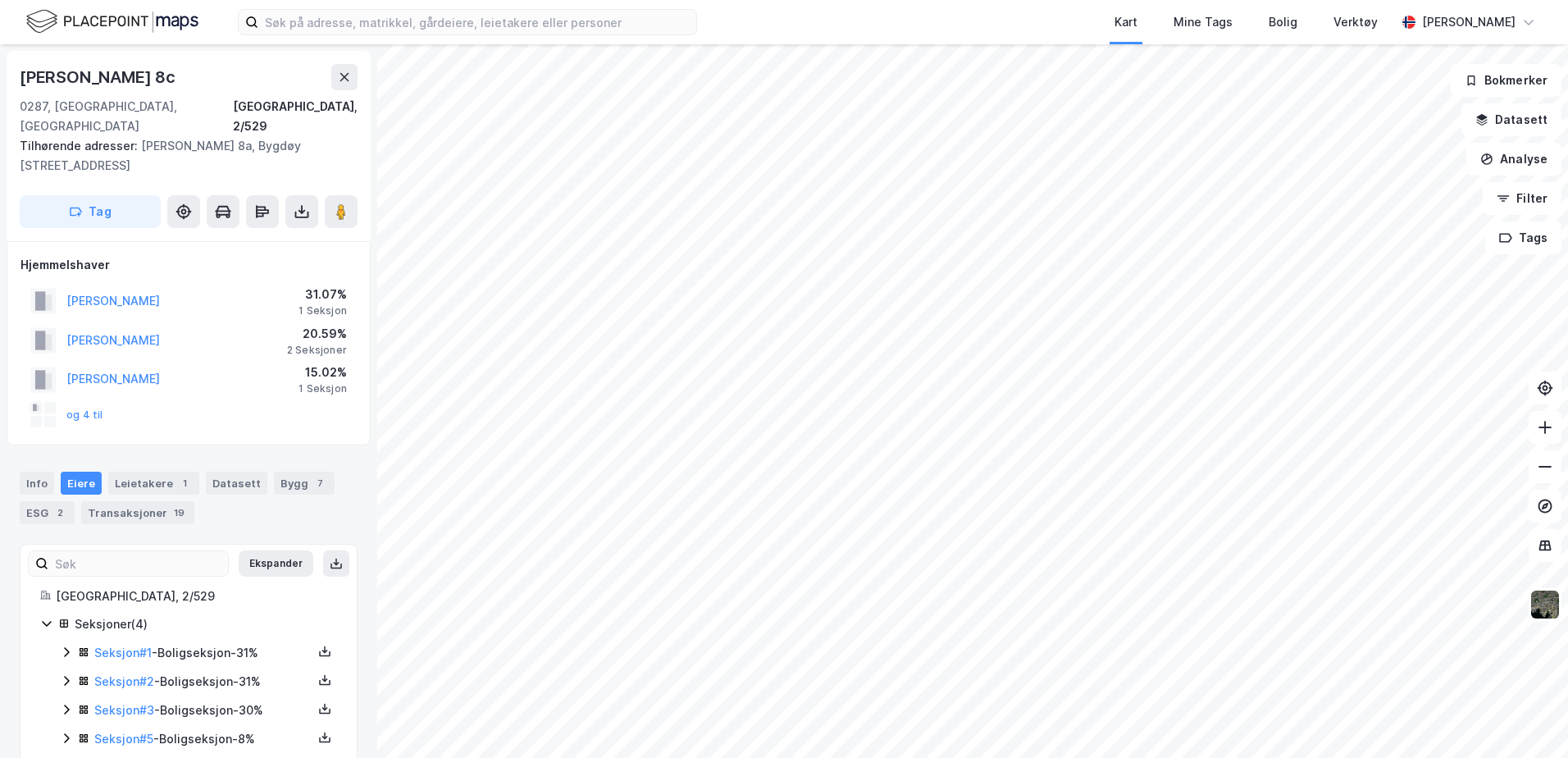
scroll to position [13, 0]
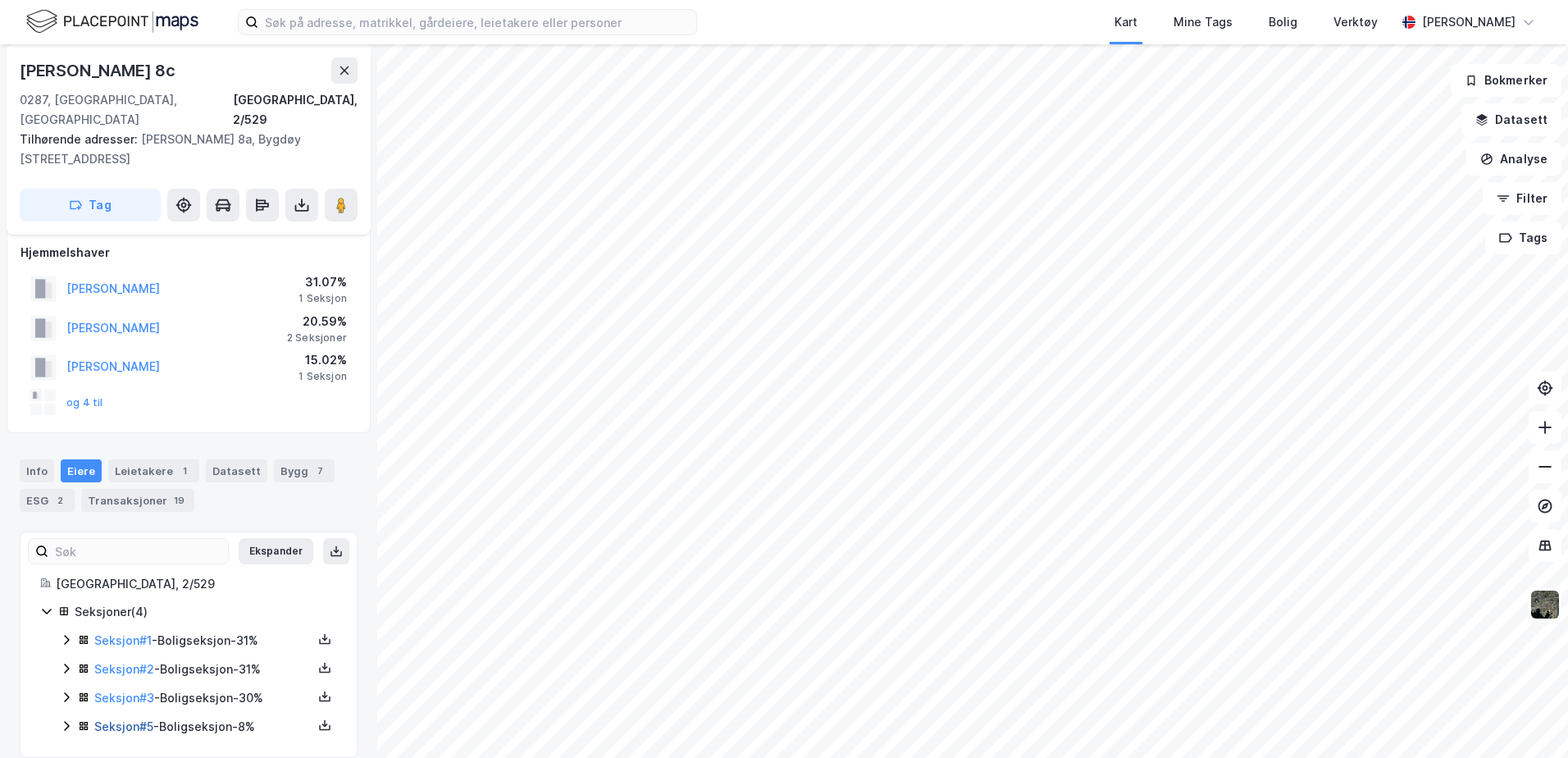
click at [126, 719] on link "Seksjon # 5" at bounding box center [123, 726] width 59 height 14
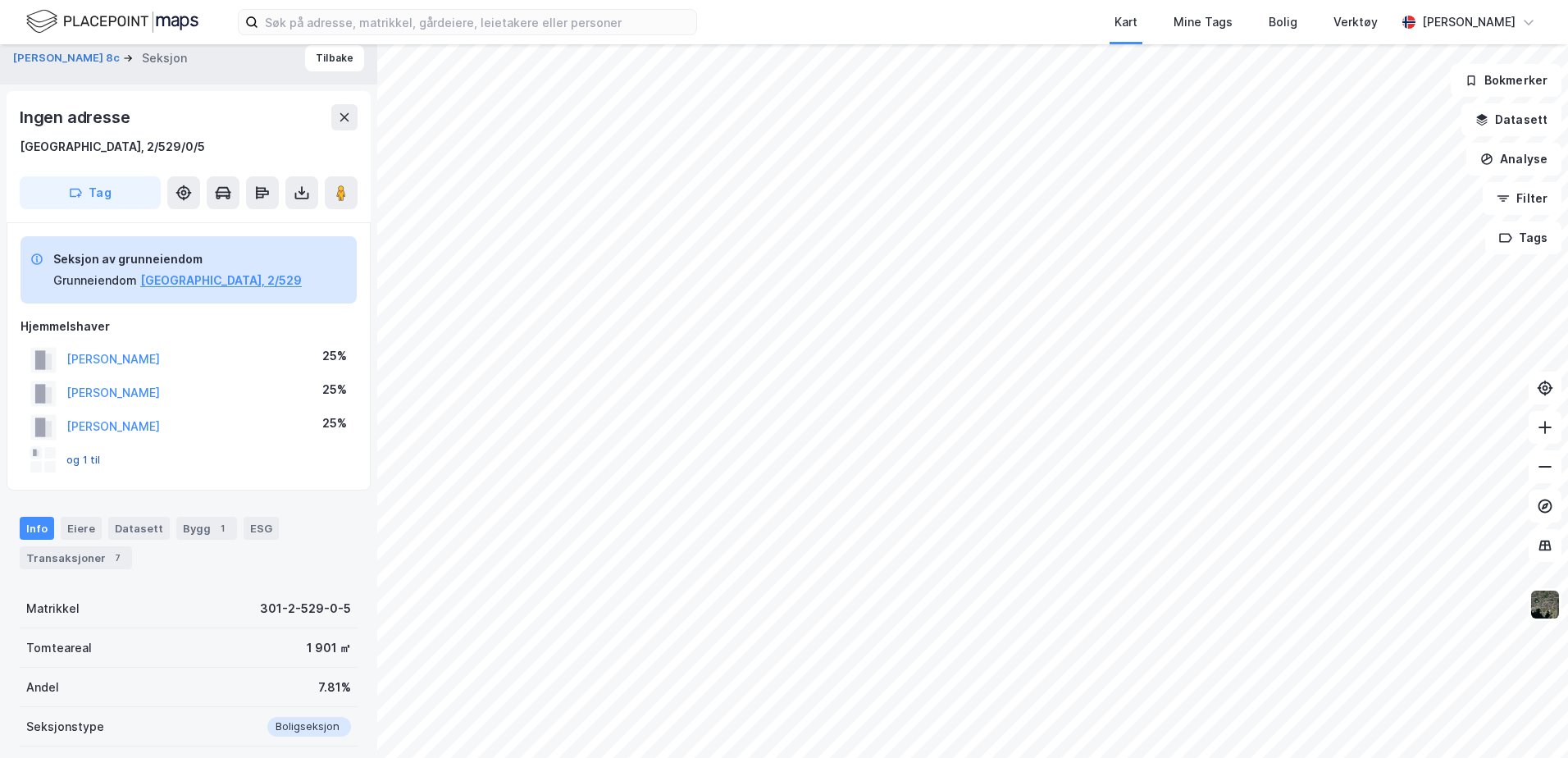
click at [0, 0] on button "og 1 til" at bounding box center [0, 0] width 0 height 0
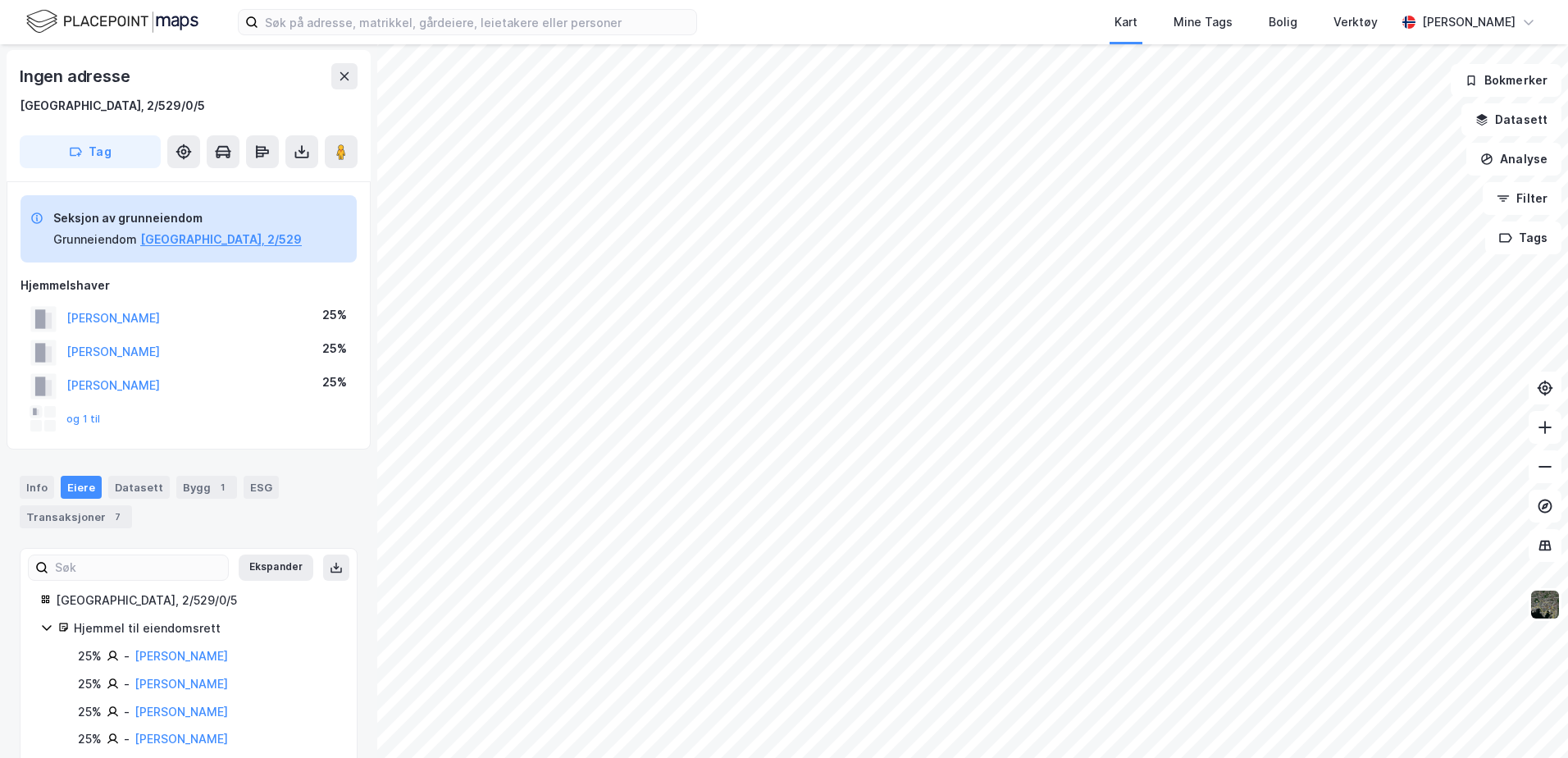
scroll to position [85, 0]
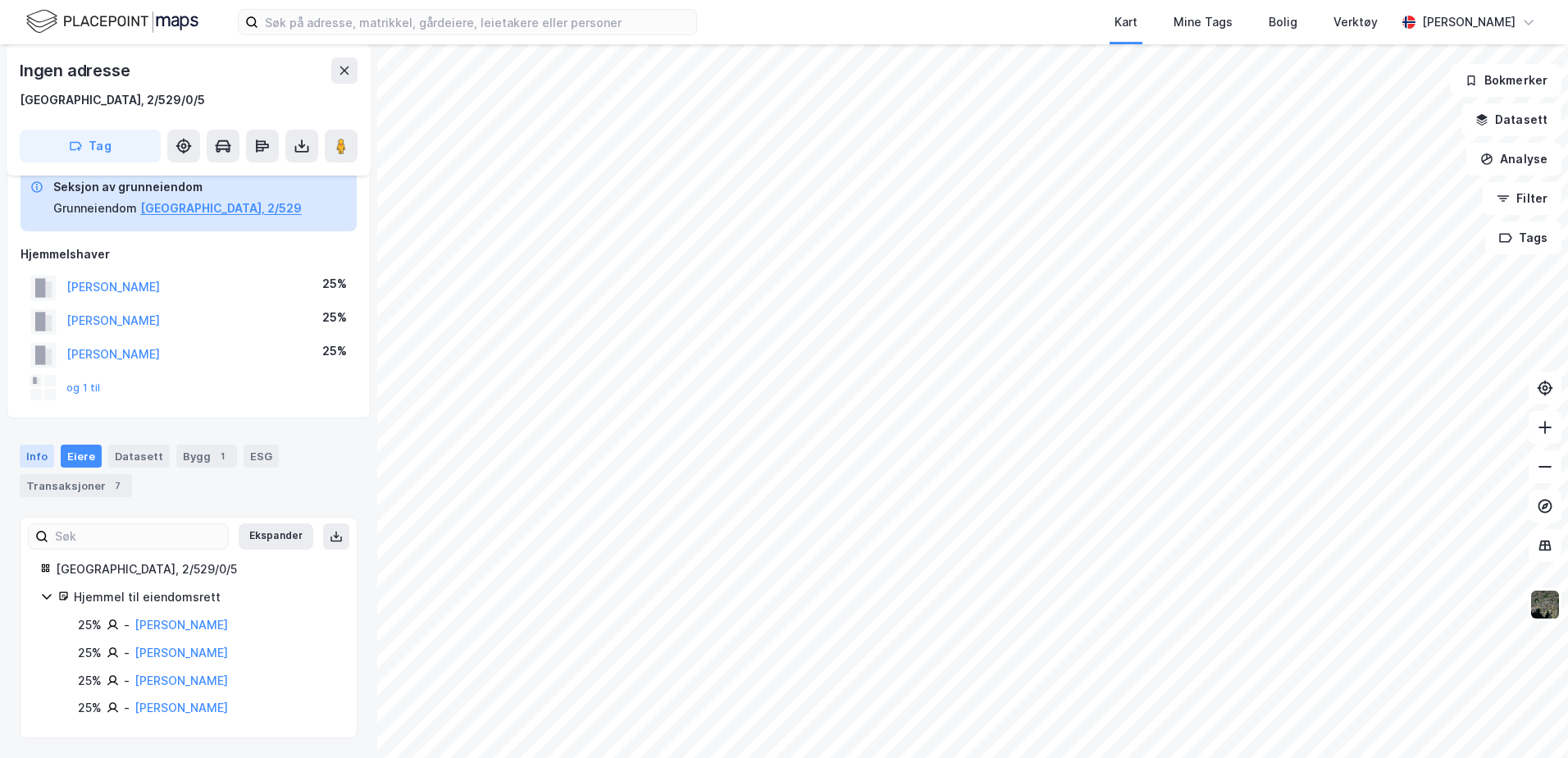
click at [32, 451] on div "Info" at bounding box center [37, 455] width 34 height 23
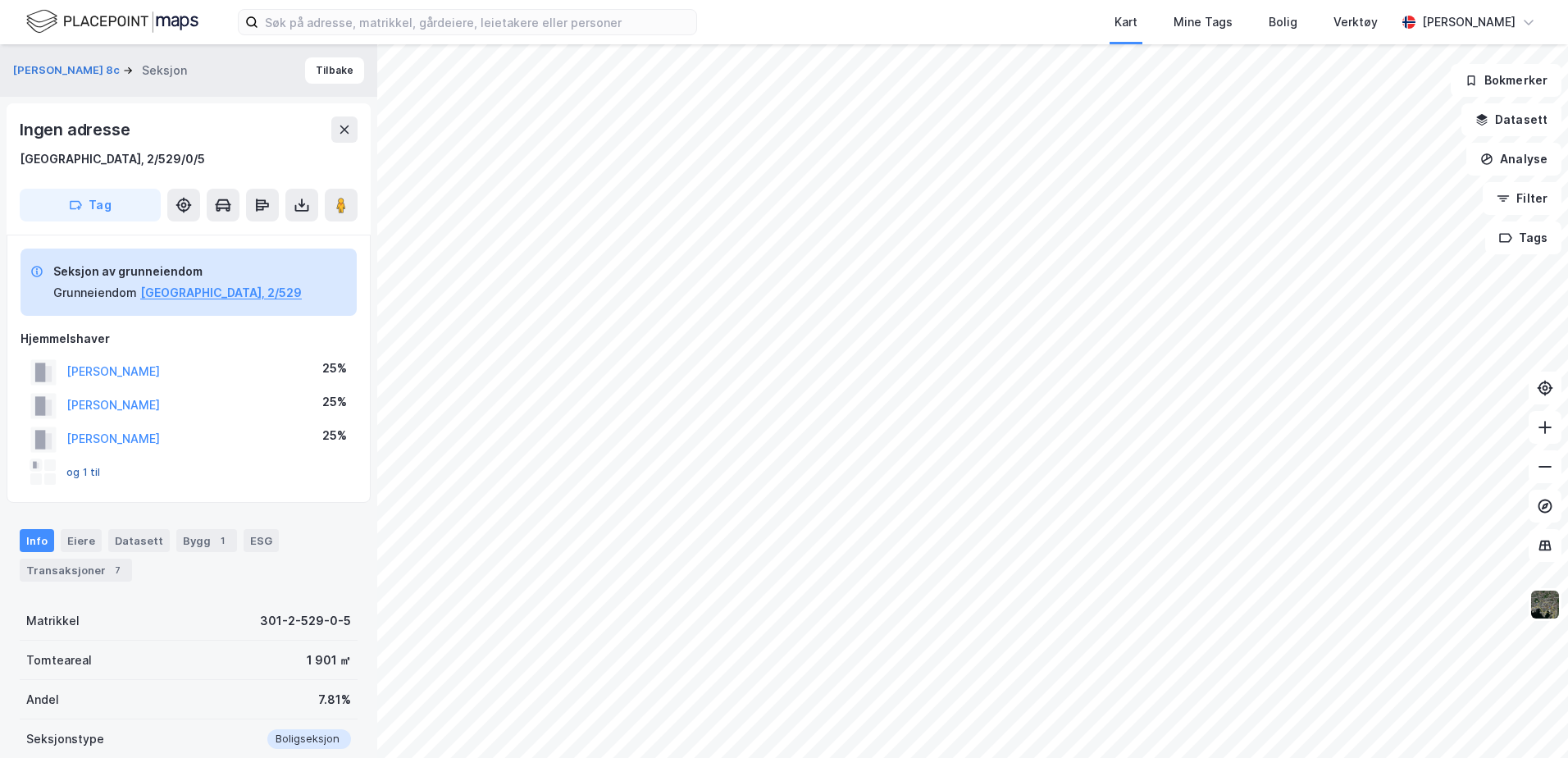
click at [0, 0] on button "og 1 til" at bounding box center [0, 0] width 0 height 0
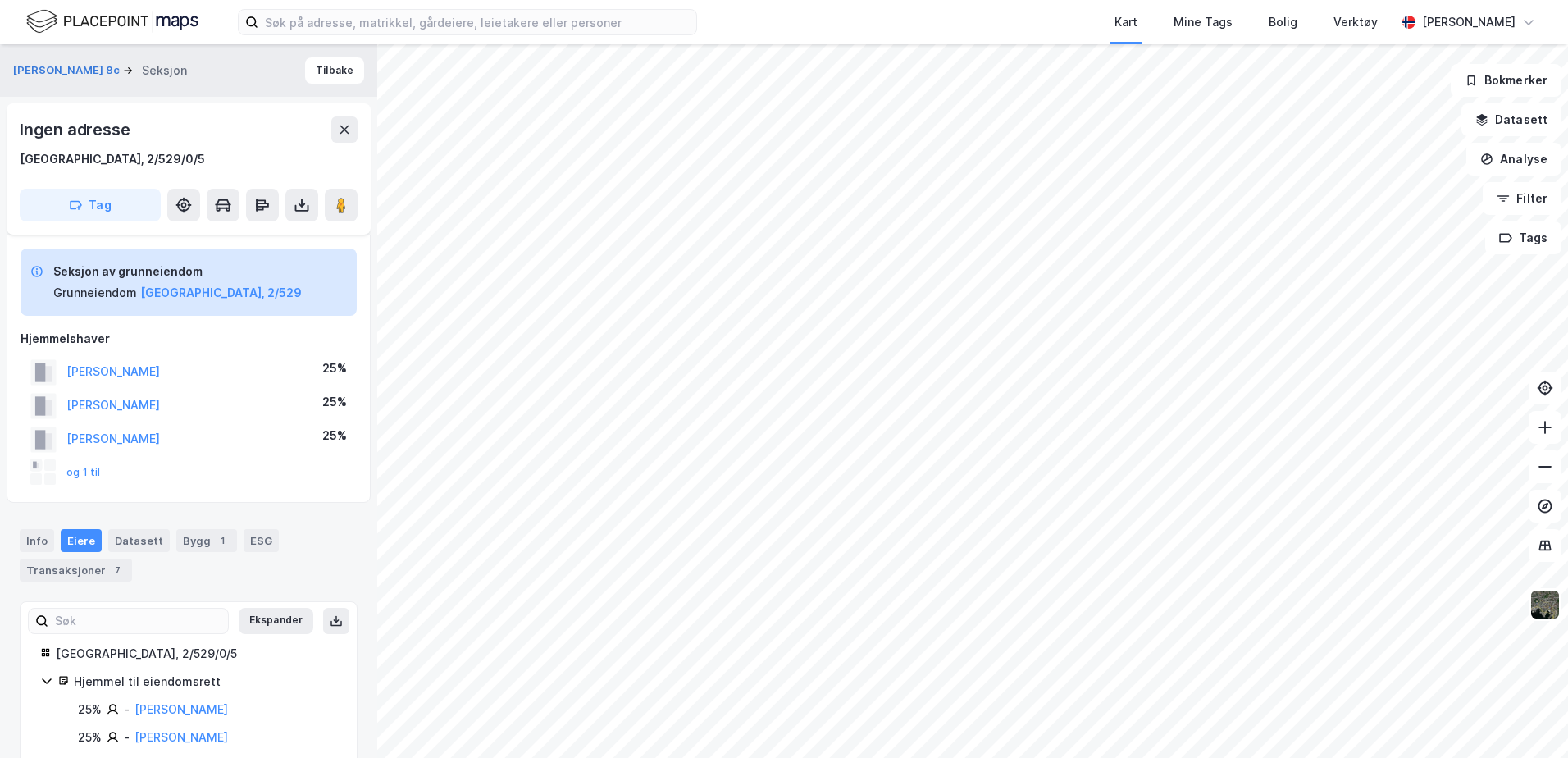
scroll to position [85, 0]
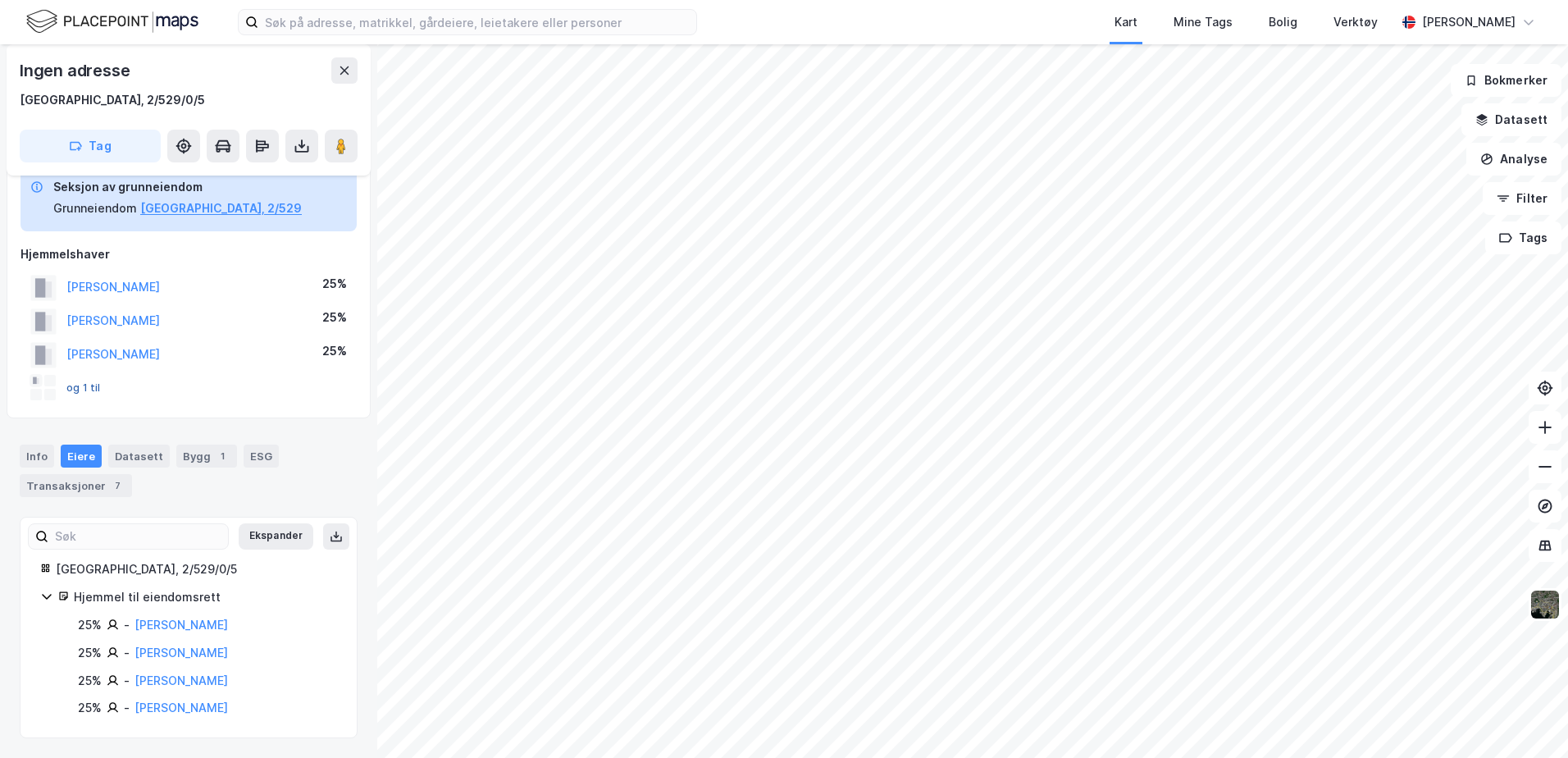
click at [0, 0] on button "og 1 til" at bounding box center [0, 0] width 0 height 0
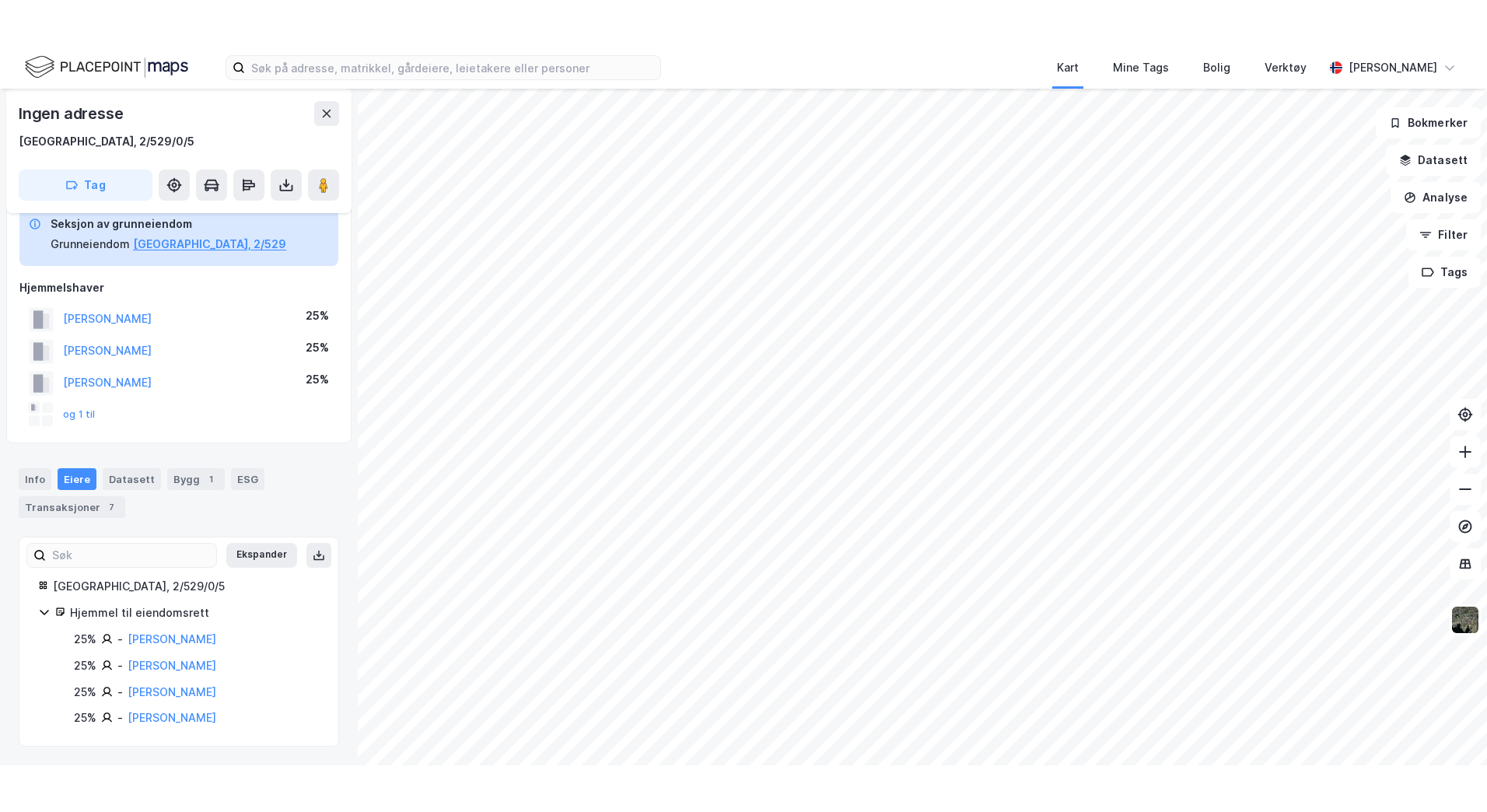
scroll to position [0, 0]
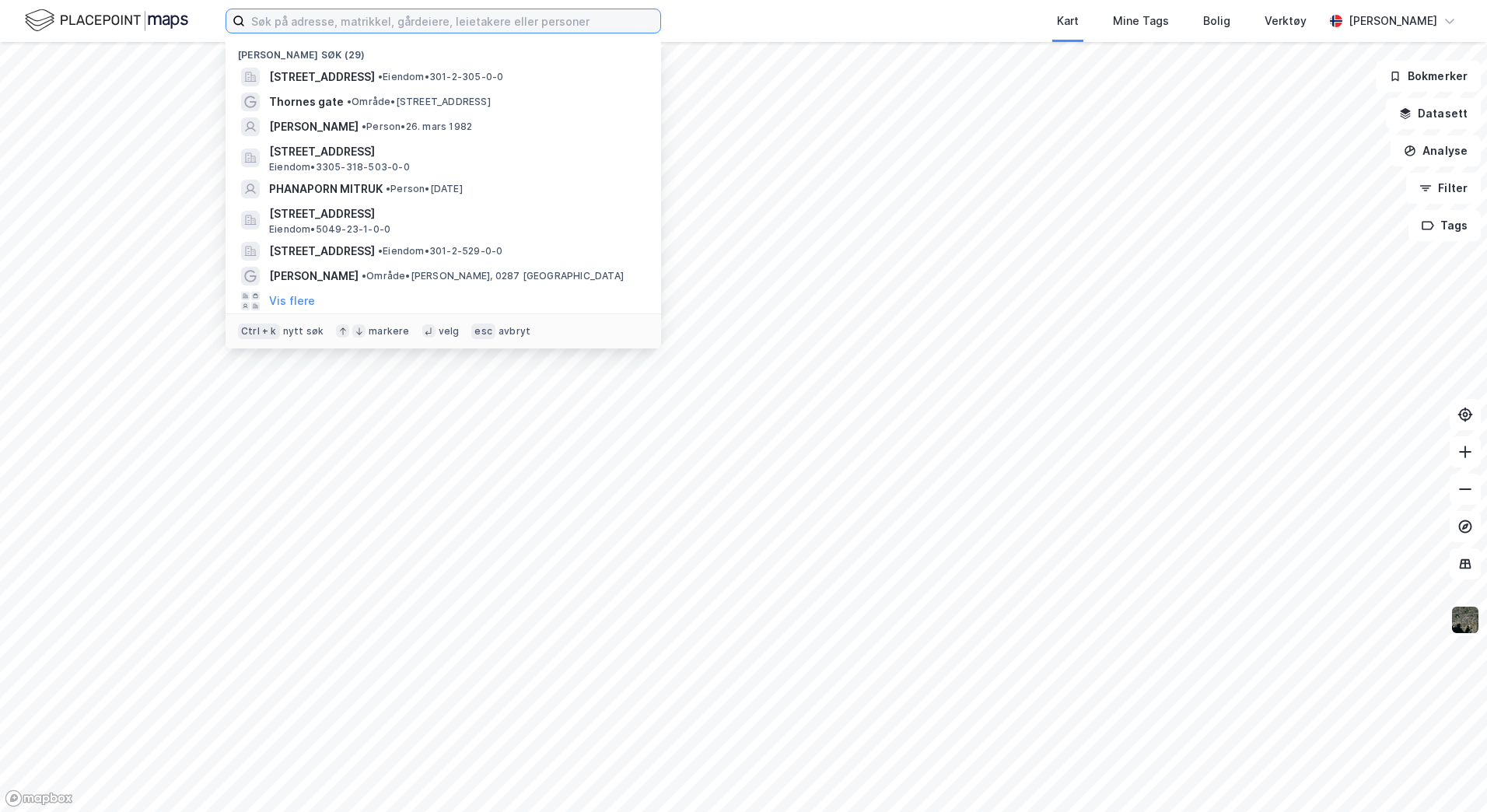
click at [479, 22] on input at bounding box center [452, 21] width 415 height 23
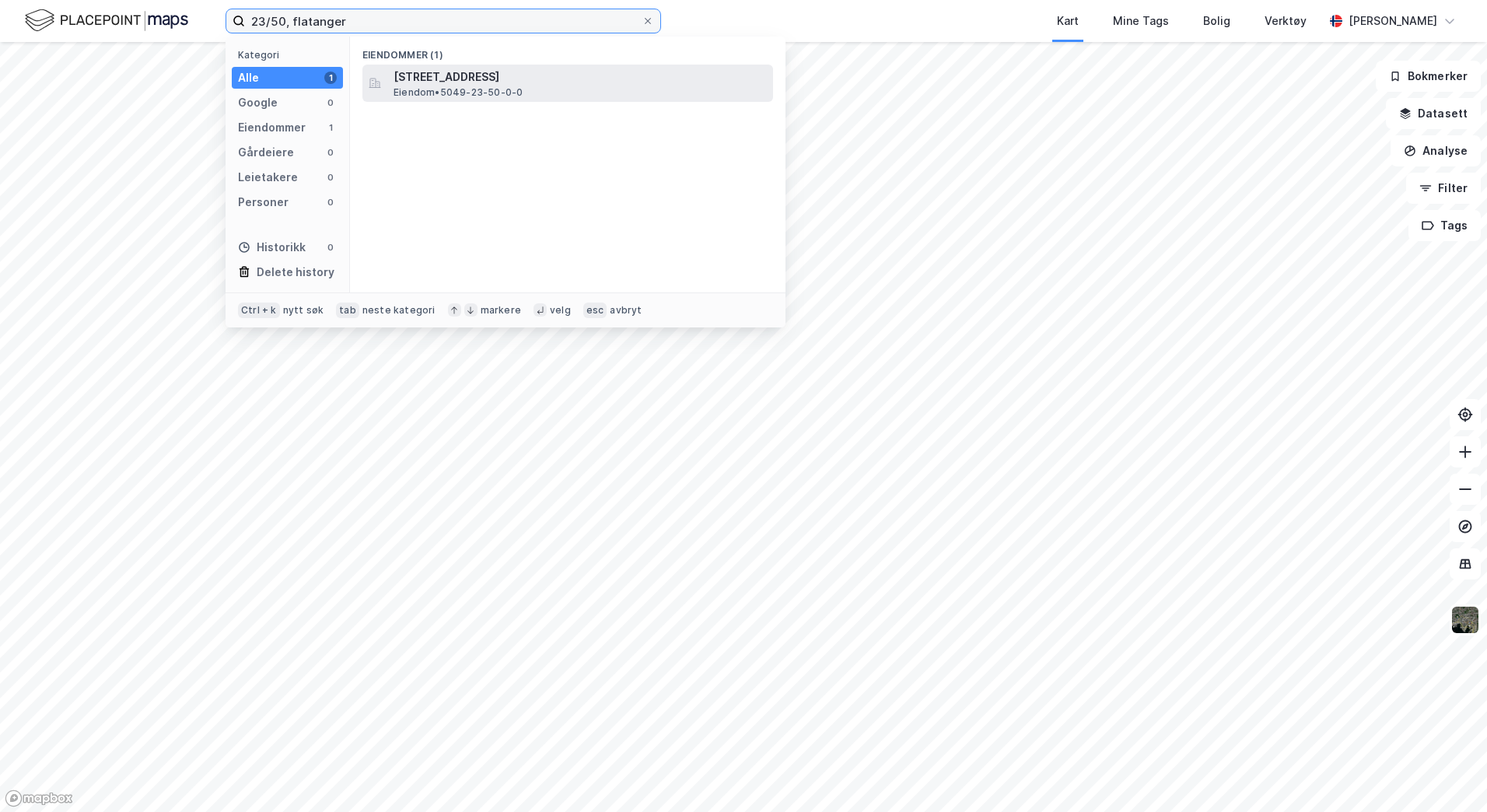
type input "23/50, flatanger"
click at [478, 79] on span "[STREET_ADDRESS]" at bounding box center [580, 77] width 373 height 19
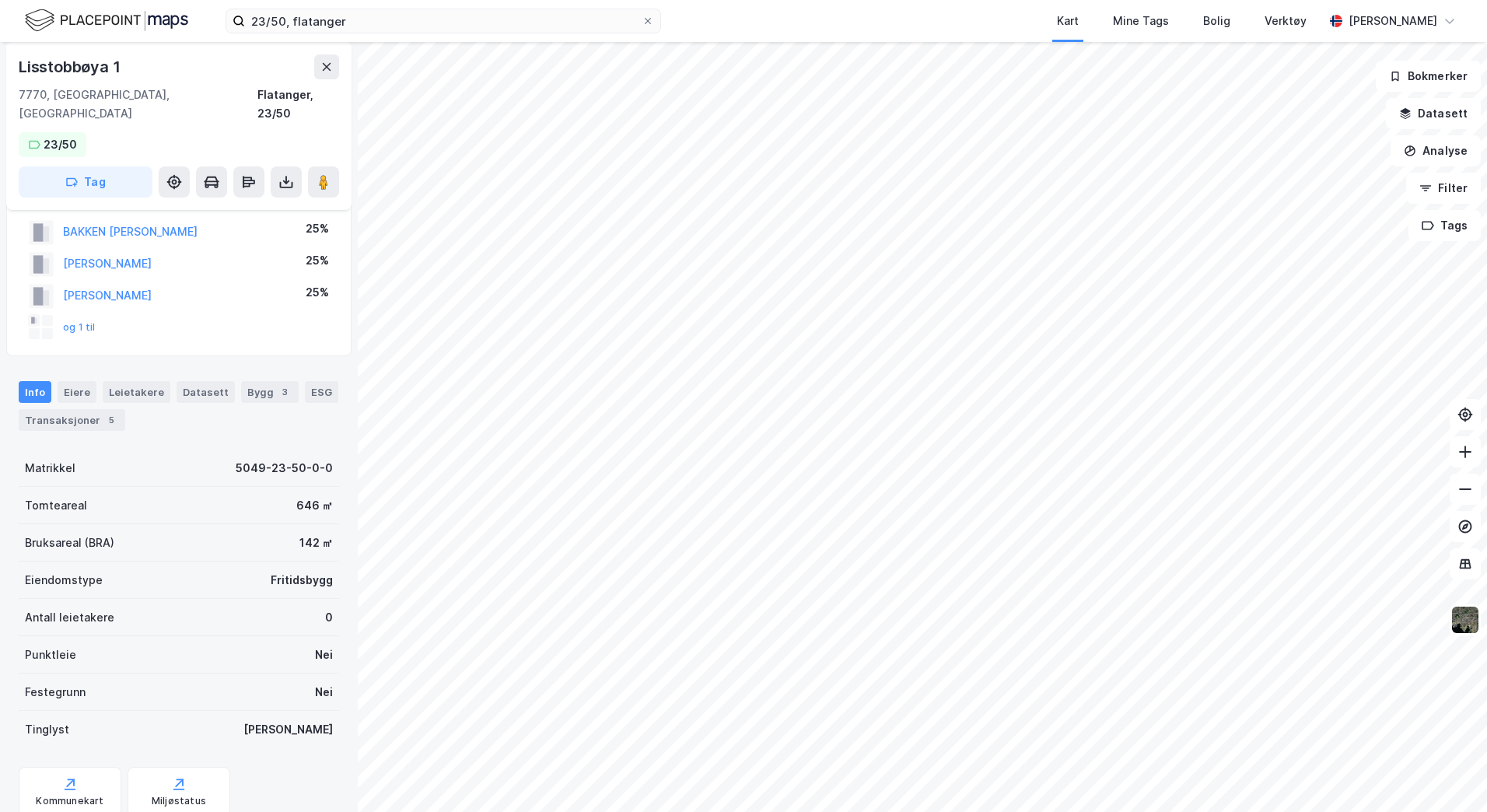
scroll to position [151, 0]
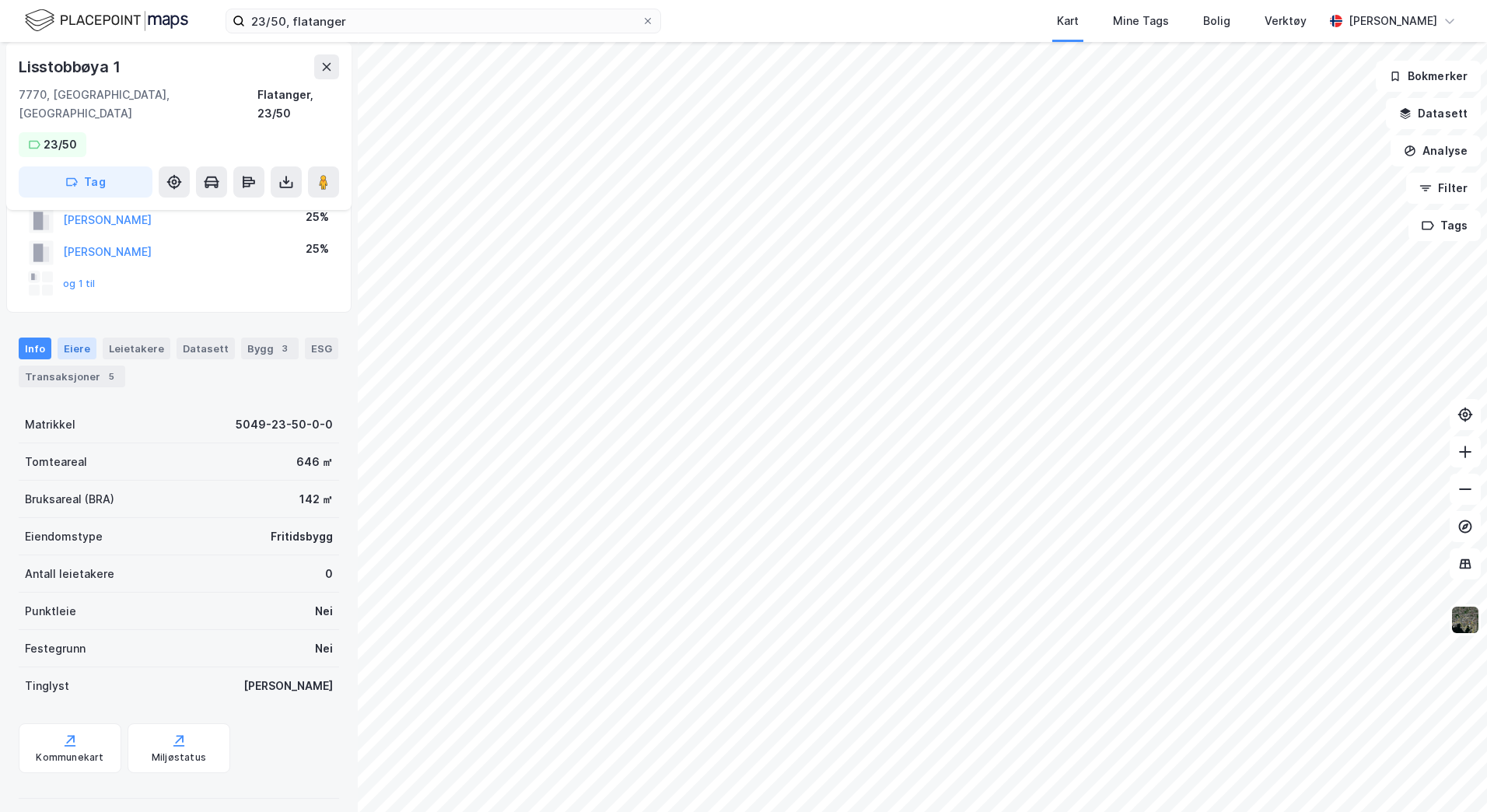
click at [69, 337] on div "Eiere" at bounding box center [76, 347] width 39 height 21
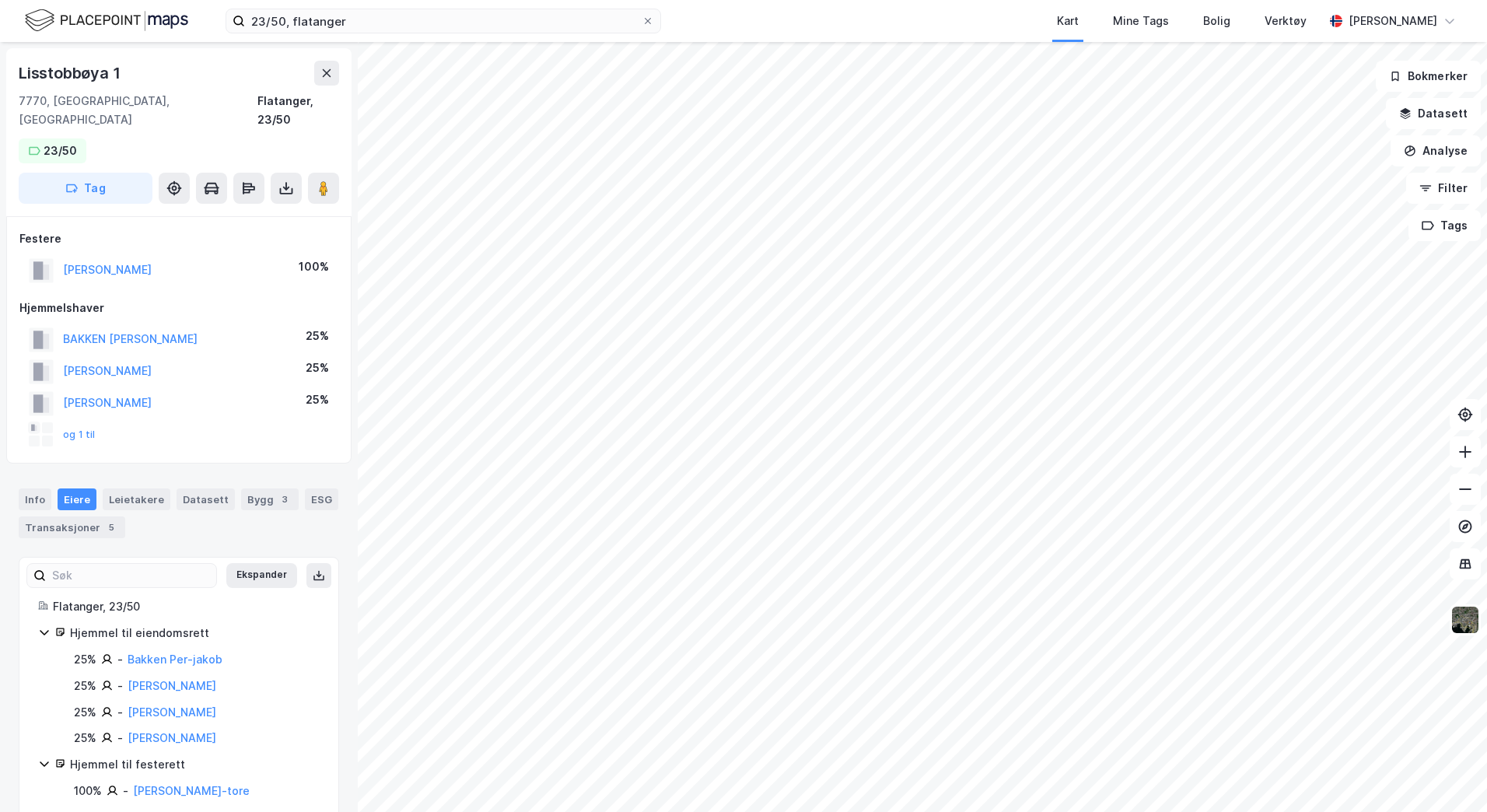
scroll to position [8, 0]
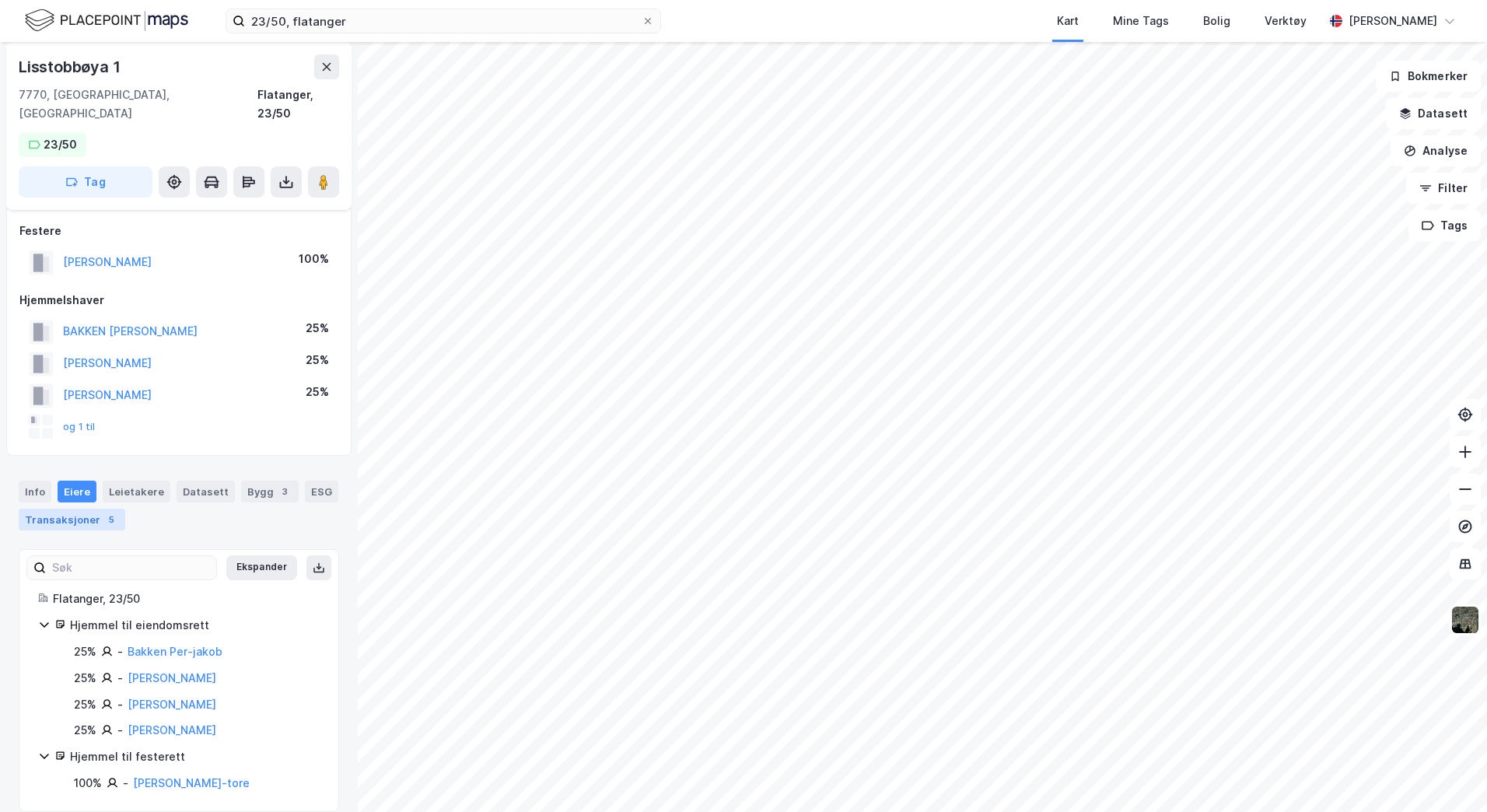
click at [70, 508] on div "Transaksjoner 5" at bounding box center [72, 519] width 106 height 21
